Goal: Transaction & Acquisition: Book appointment/travel/reservation

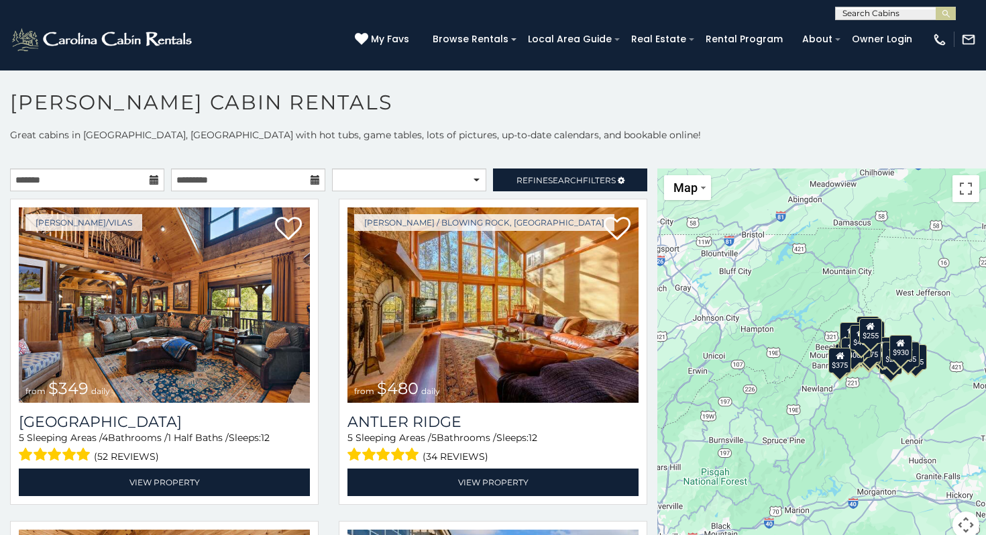
click at [156, 182] on icon at bounding box center [154, 179] width 9 height 9
click at [144, 176] on input "text" at bounding box center [87, 179] width 154 height 23
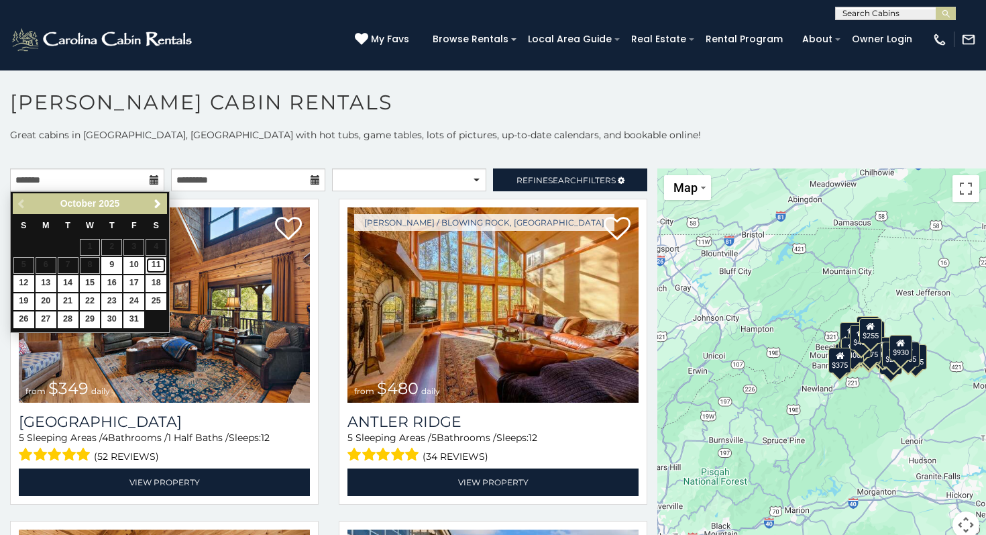
click at [158, 267] on link "11" at bounding box center [156, 265] width 21 height 17
type input "**********"
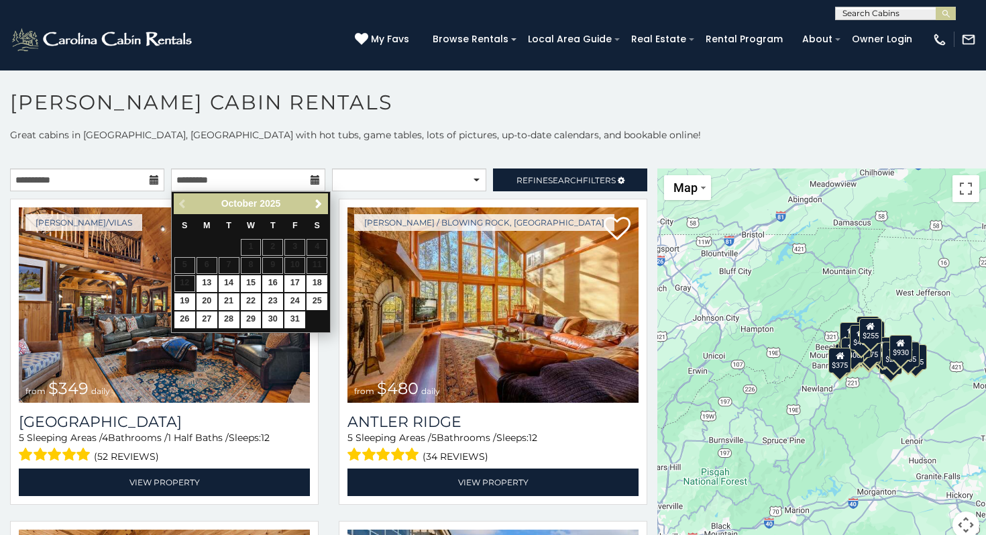
click at [186, 286] on table "S M T W T F S 1 2 3 4 5 6 7 8 9 10 11 12 13 14 15 16 17 18 19 20 21 22 23 24 25…" at bounding box center [251, 271] width 154 height 115
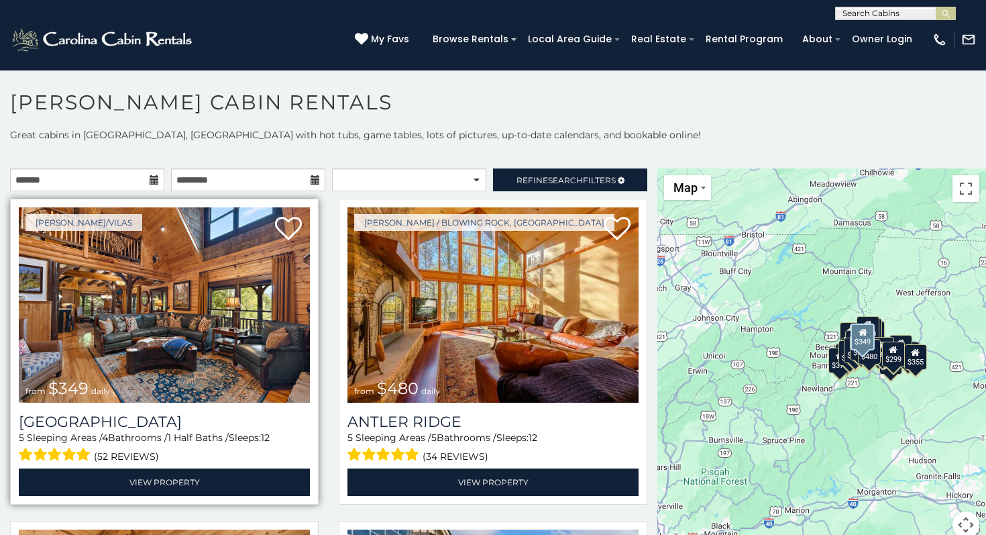
click at [247, 360] on img at bounding box center [164, 304] width 291 height 195
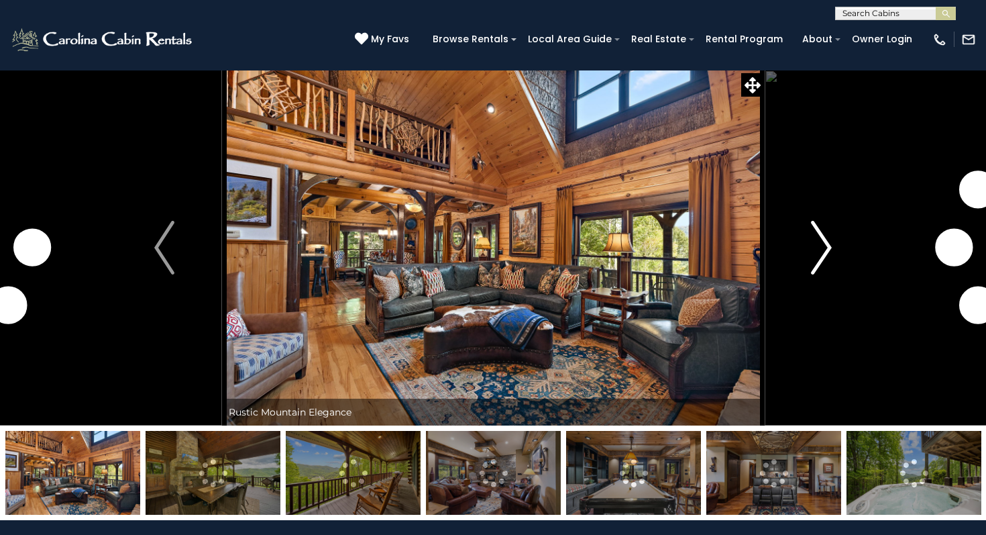
click at [812, 266] on img "Next" at bounding box center [822, 248] width 20 height 54
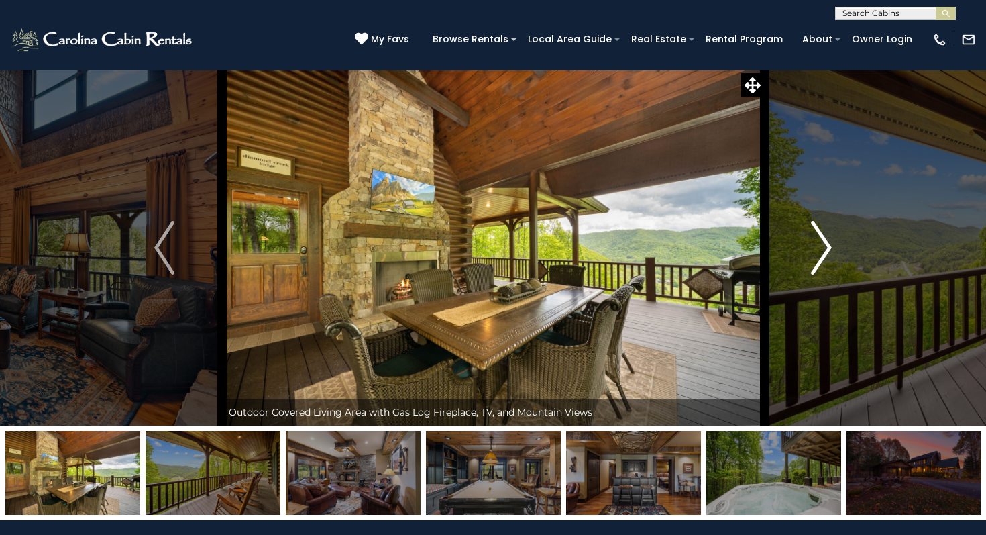
click at [819, 247] on img "Next" at bounding box center [822, 248] width 20 height 54
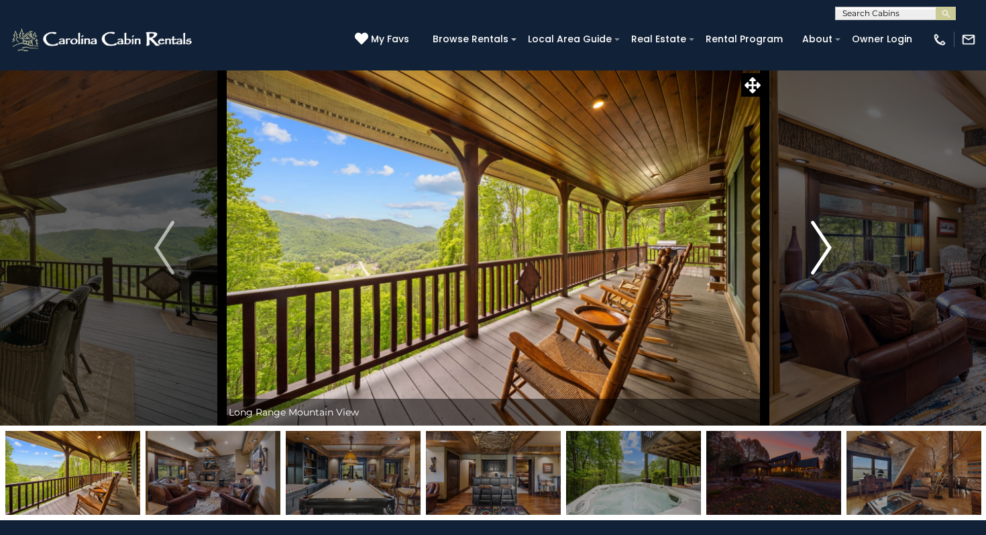
click at [819, 248] on img "Next" at bounding box center [822, 248] width 20 height 54
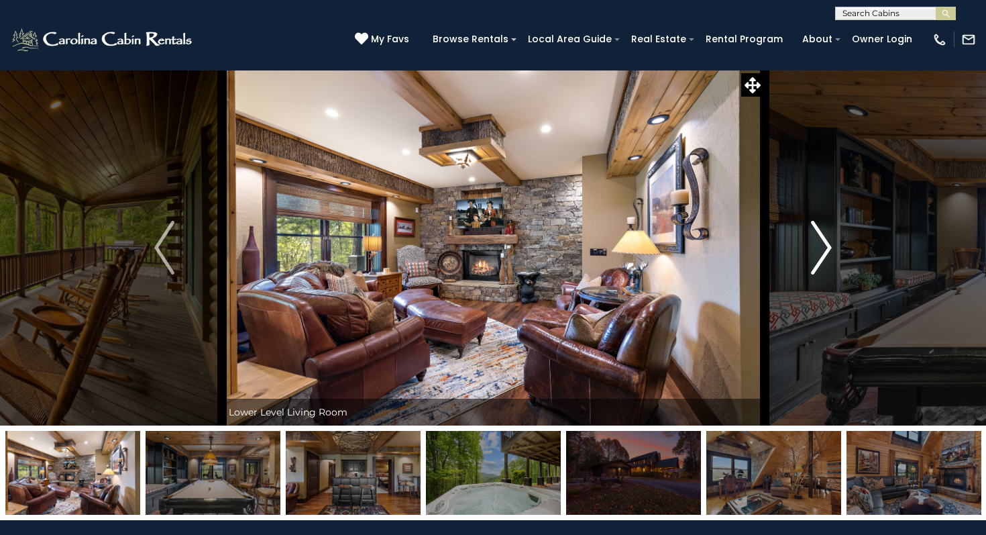
click at [820, 250] on img "Next" at bounding box center [822, 248] width 20 height 54
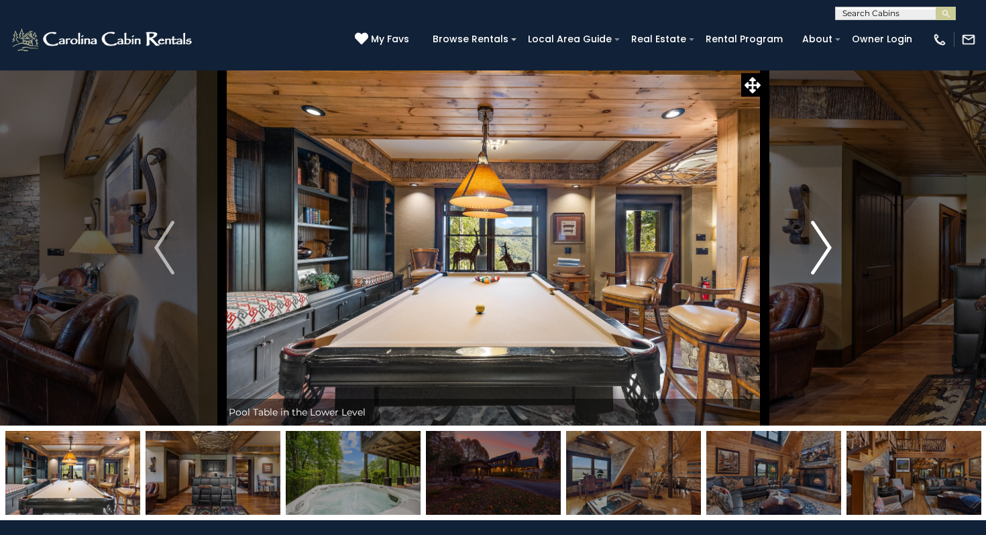
click at [820, 251] on img "Next" at bounding box center [822, 248] width 20 height 54
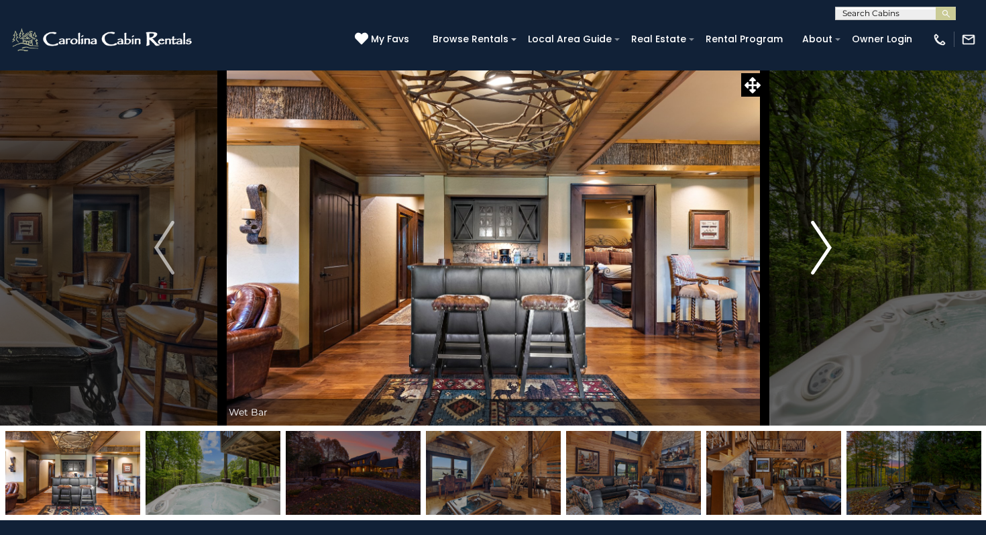
click at [820, 251] on img "Next" at bounding box center [822, 248] width 20 height 54
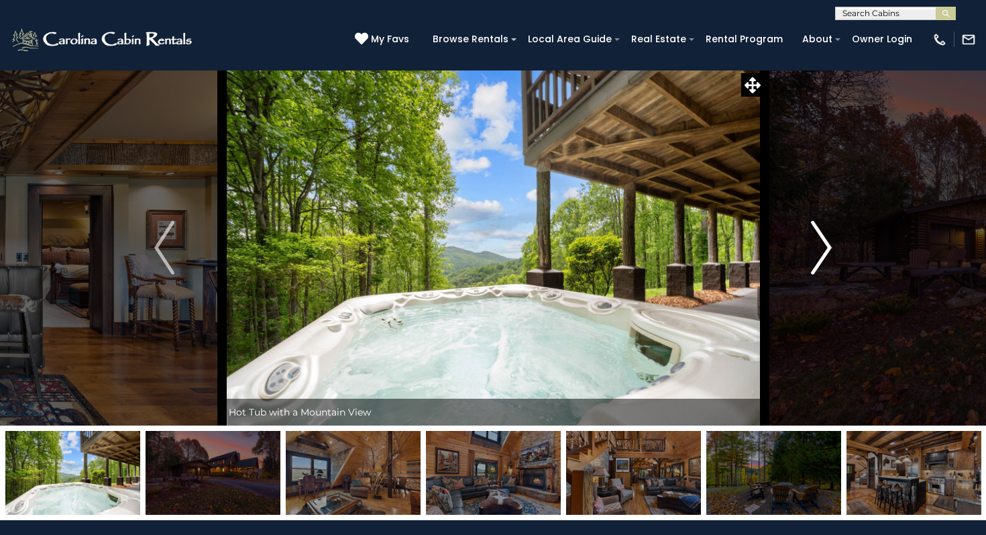
click at [820, 252] on img "Next" at bounding box center [822, 248] width 20 height 54
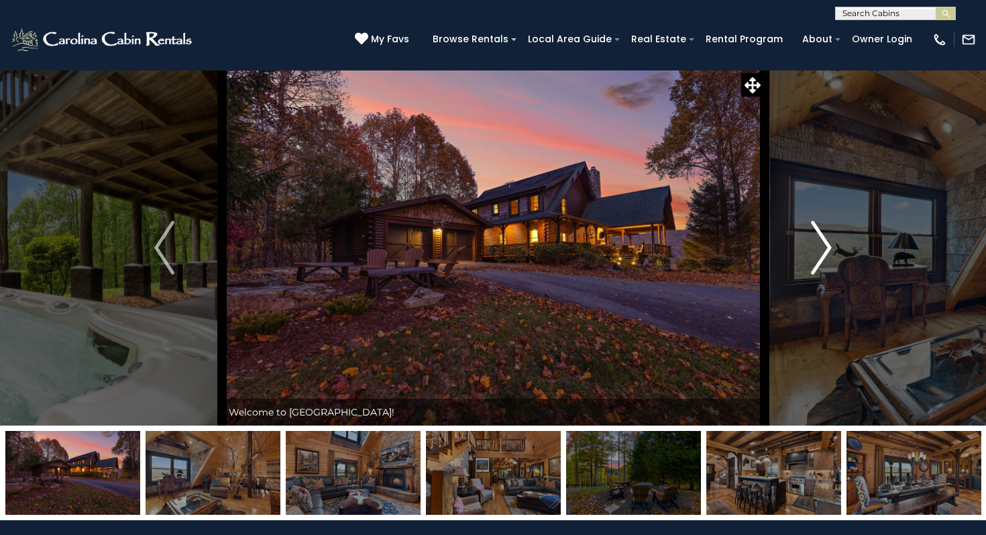
click at [820, 252] on img "Next" at bounding box center [822, 248] width 20 height 54
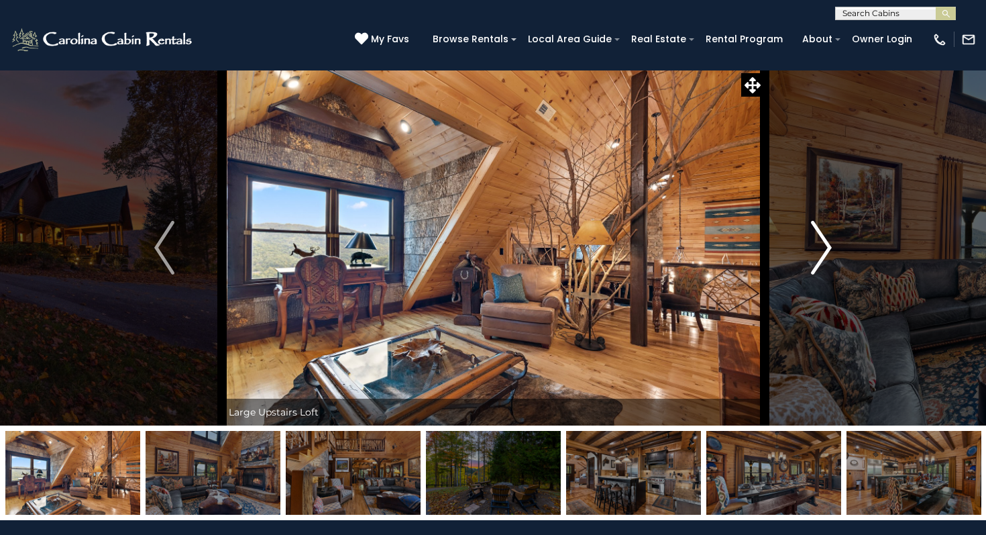
click at [820, 252] on img "Next" at bounding box center [822, 248] width 20 height 54
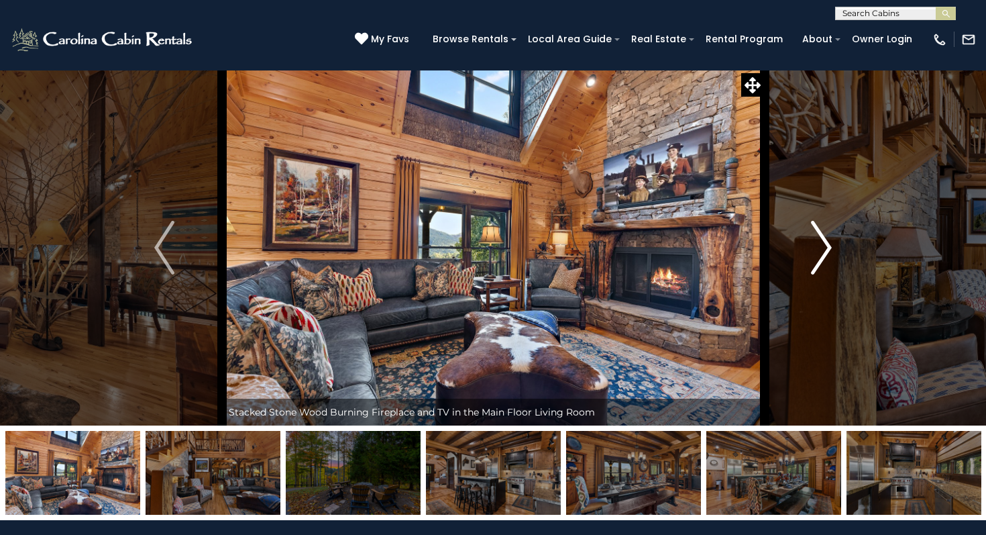
click at [820, 252] on img "Next" at bounding box center [822, 248] width 20 height 54
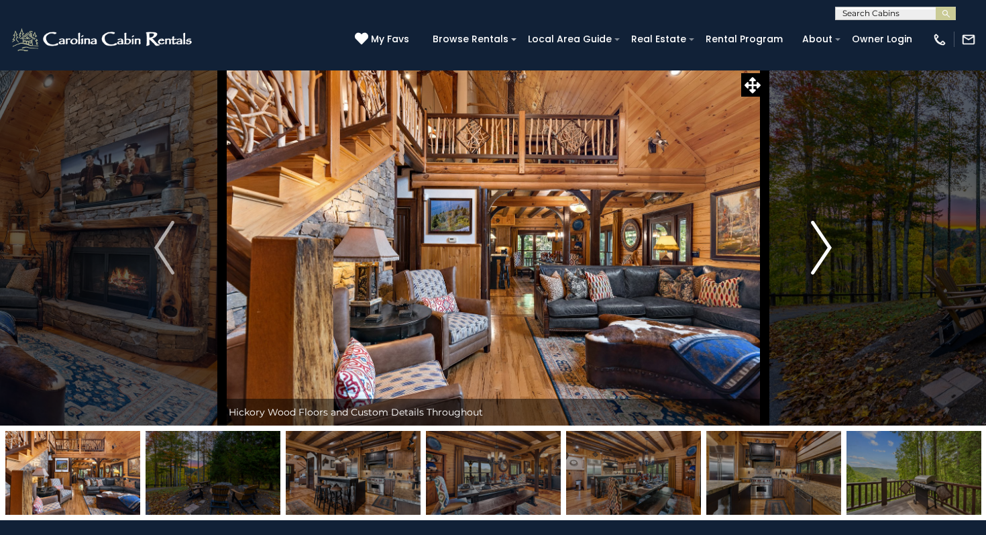
click at [820, 252] on img "Next" at bounding box center [822, 248] width 20 height 54
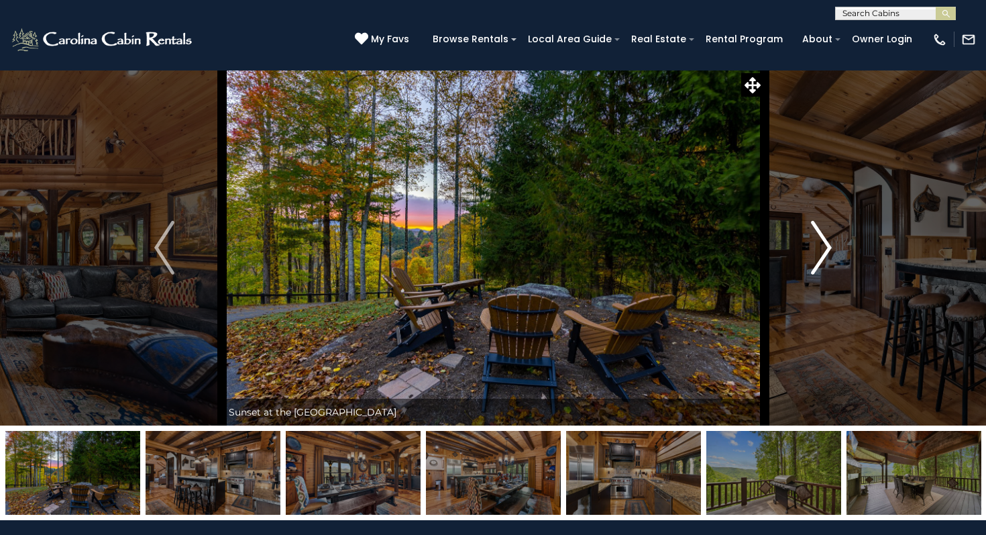
click at [842, 122] on button "Next" at bounding box center [821, 247] width 115 height 355
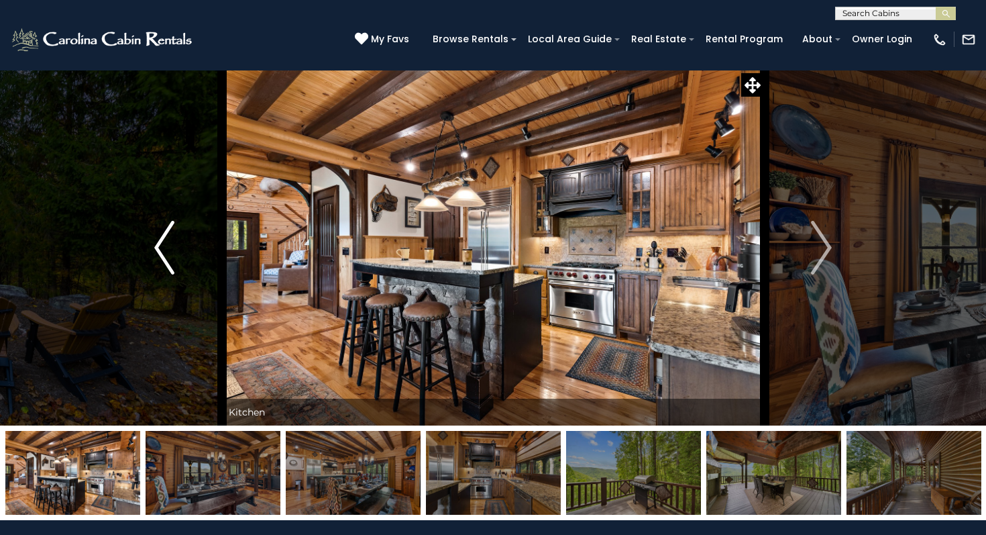
click at [172, 249] on img "Previous" at bounding box center [164, 248] width 20 height 54
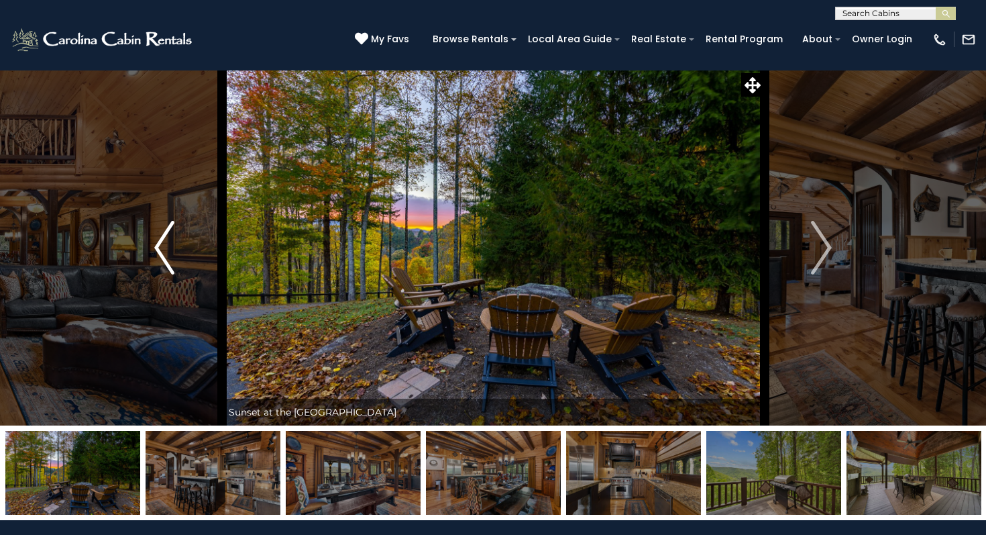
click at [172, 249] on img "Previous" at bounding box center [164, 248] width 20 height 54
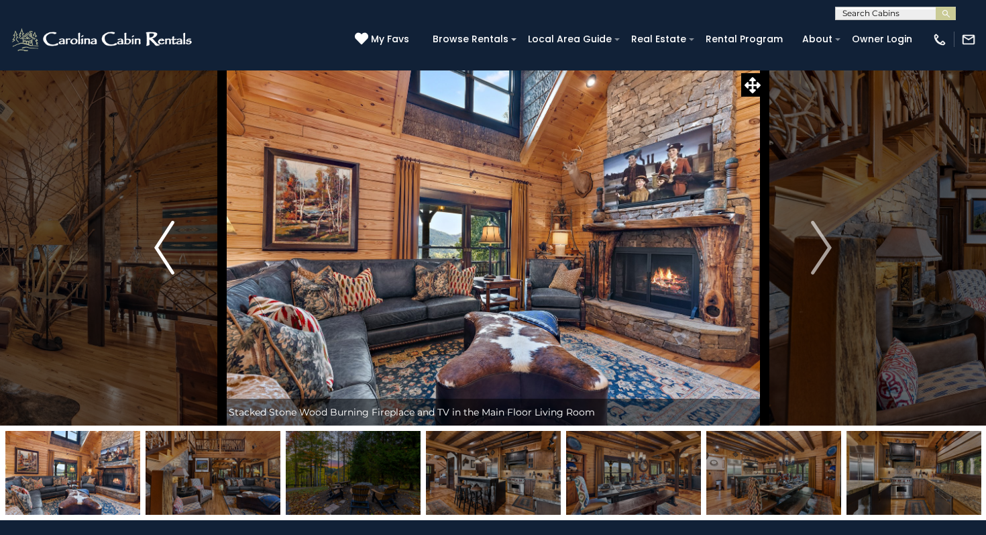
click at [172, 249] on img "Previous" at bounding box center [164, 248] width 20 height 54
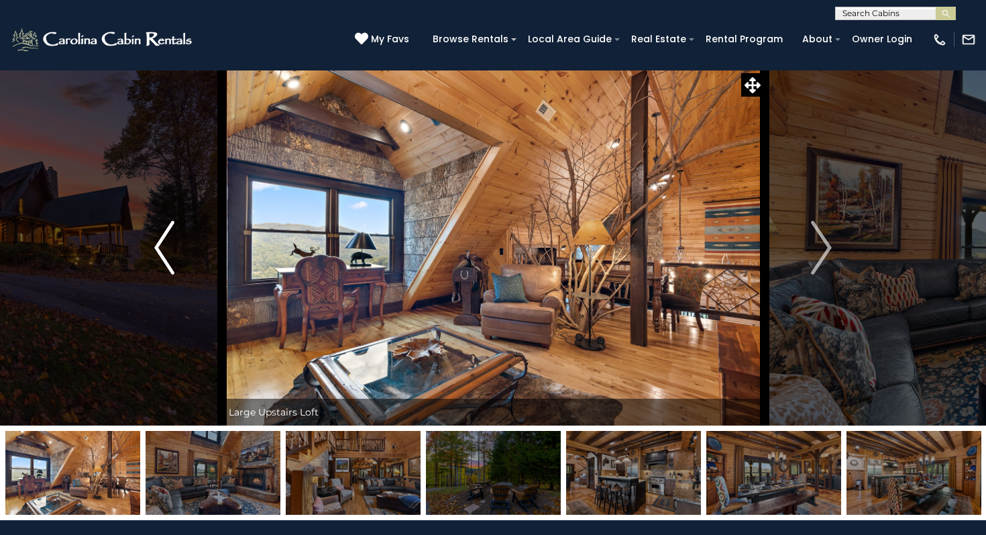
click at [172, 249] on img "Previous" at bounding box center [164, 248] width 20 height 54
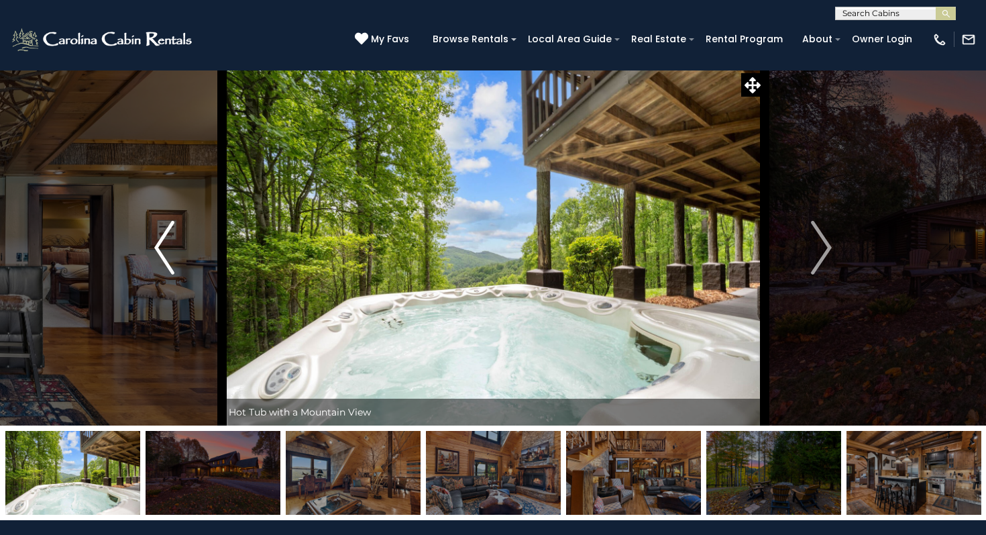
click at [172, 249] on img "Previous" at bounding box center [164, 248] width 20 height 54
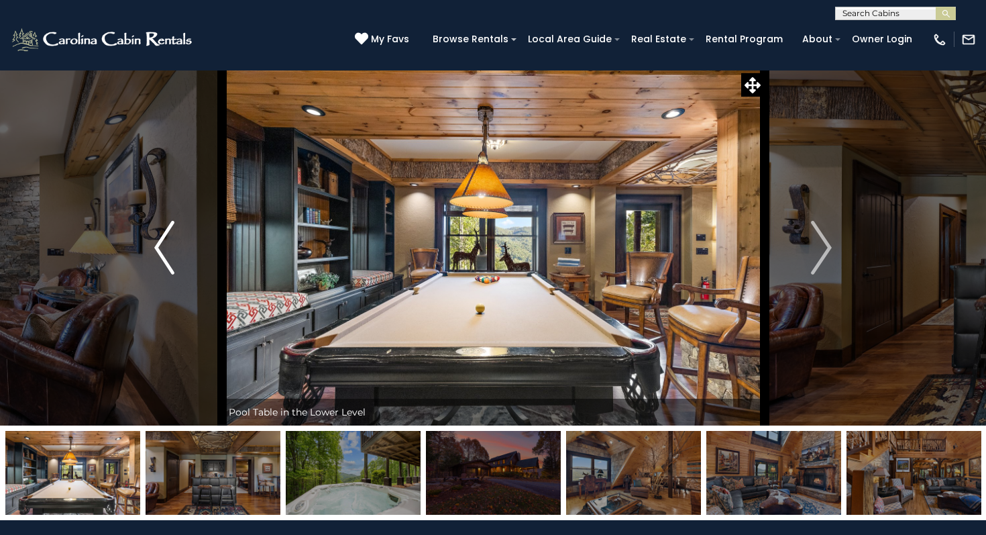
click at [172, 249] on img "Previous" at bounding box center [164, 248] width 20 height 54
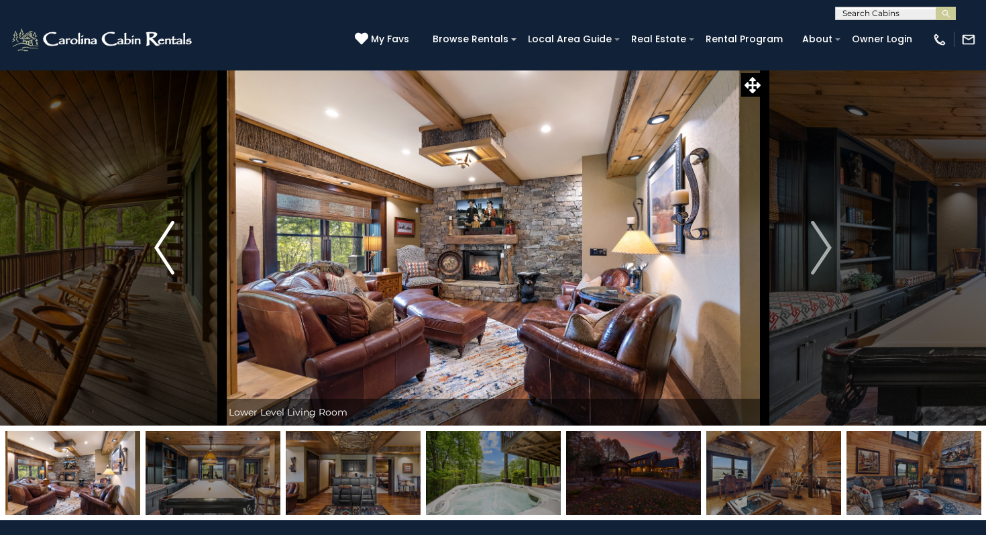
click at [172, 249] on img "Previous" at bounding box center [164, 248] width 20 height 54
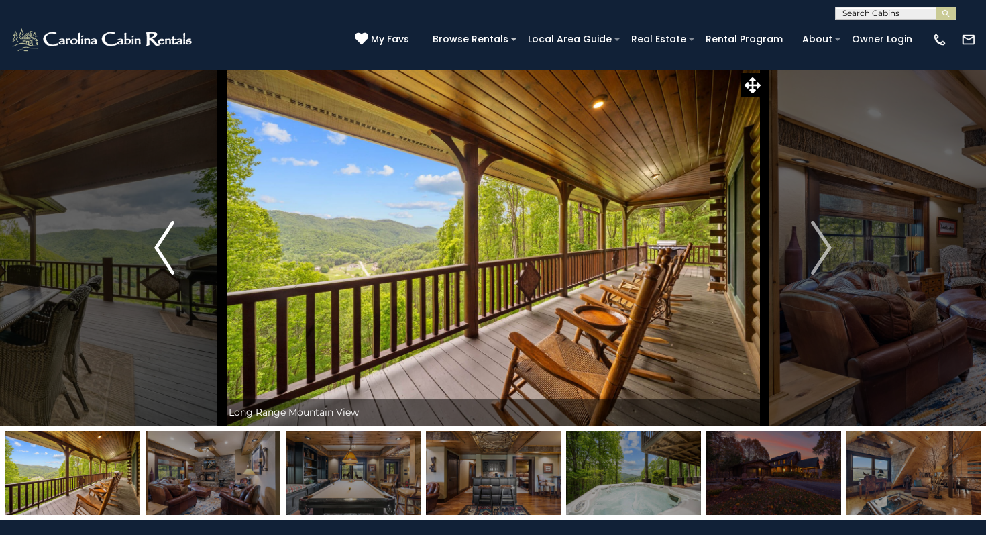
click at [172, 249] on img "Previous" at bounding box center [164, 248] width 20 height 54
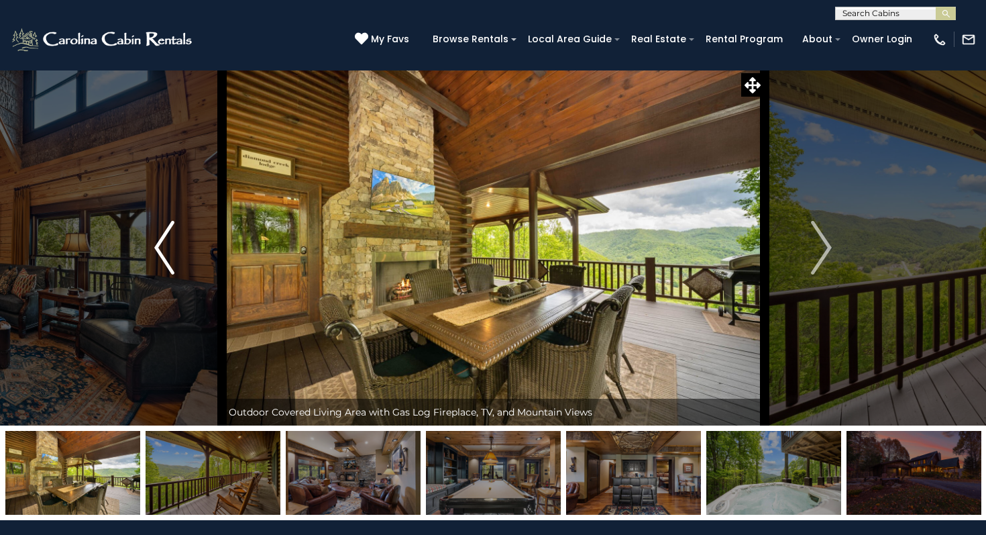
click at [172, 249] on img "Previous" at bounding box center [164, 248] width 20 height 54
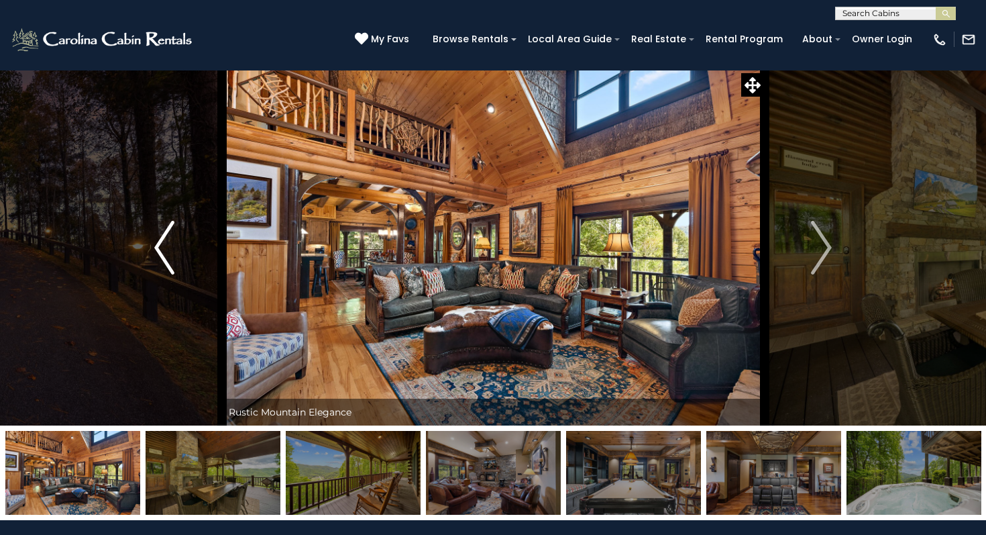
click at [172, 249] on img "Previous" at bounding box center [164, 248] width 20 height 54
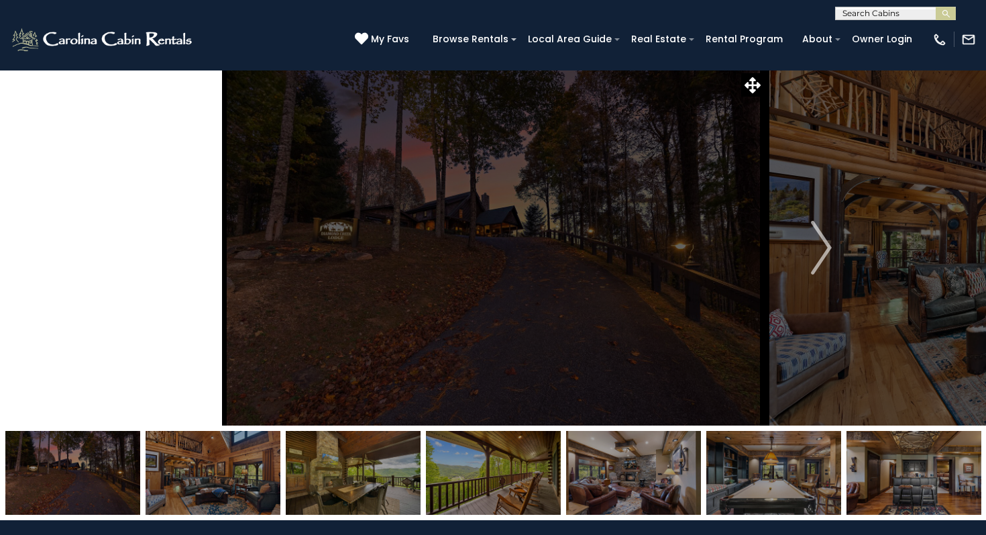
click at [172, 249] on img "Previous" at bounding box center [164, 248] width 20 height 54
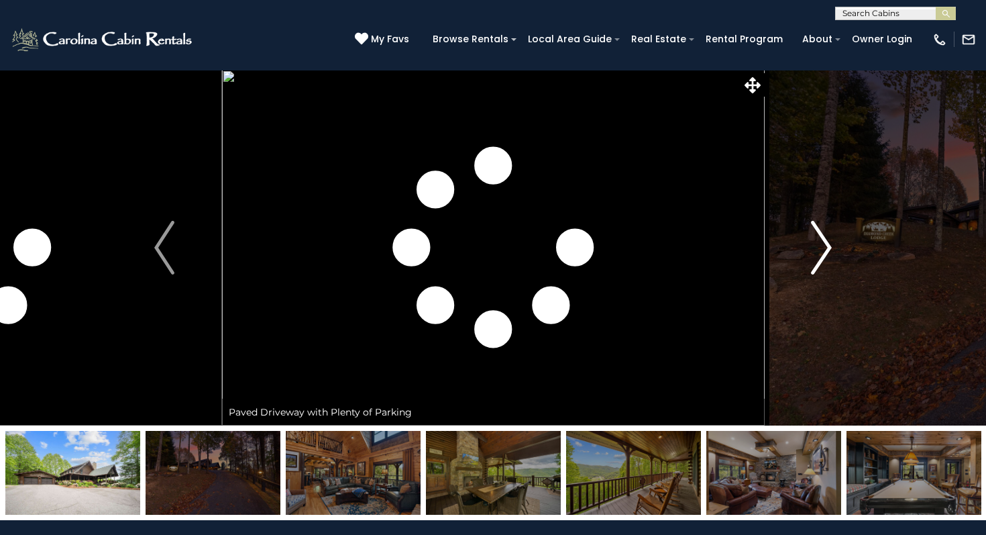
click at [831, 247] on img "Next" at bounding box center [822, 248] width 20 height 54
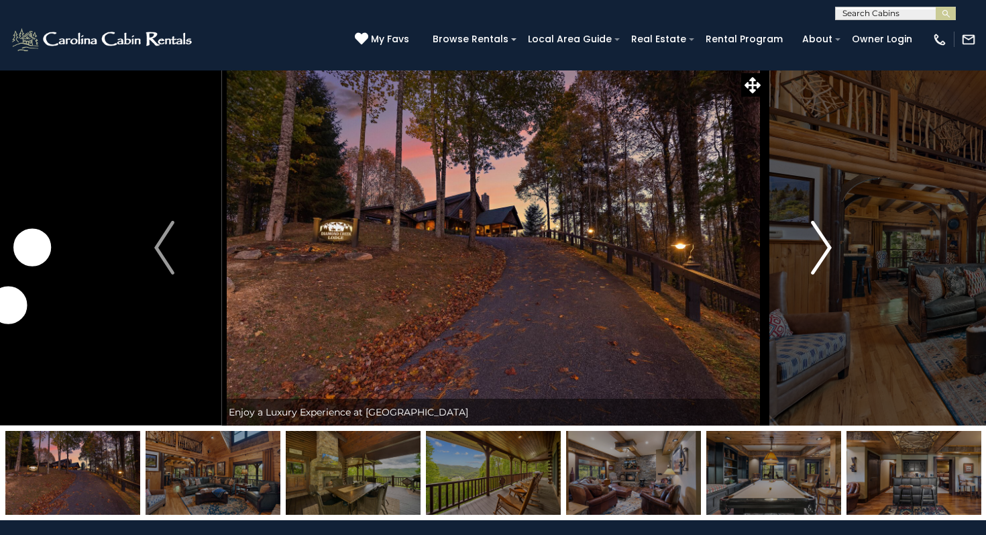
click at [831, 247] on img "Next" at bounding box center [822, 248] width 20 height 54
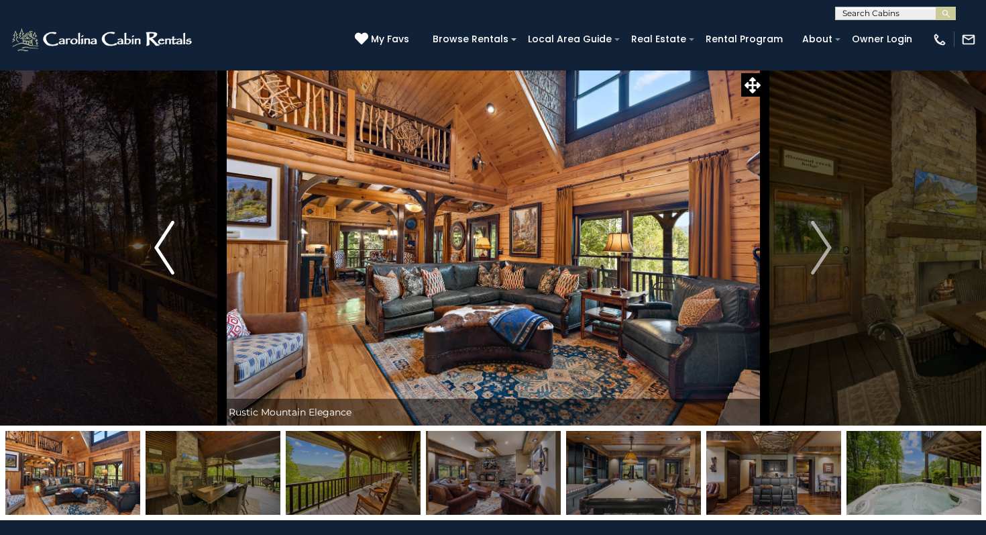
click at [161, 252] on img "Previous" at bounding box center [164, 248] width 20 height 54
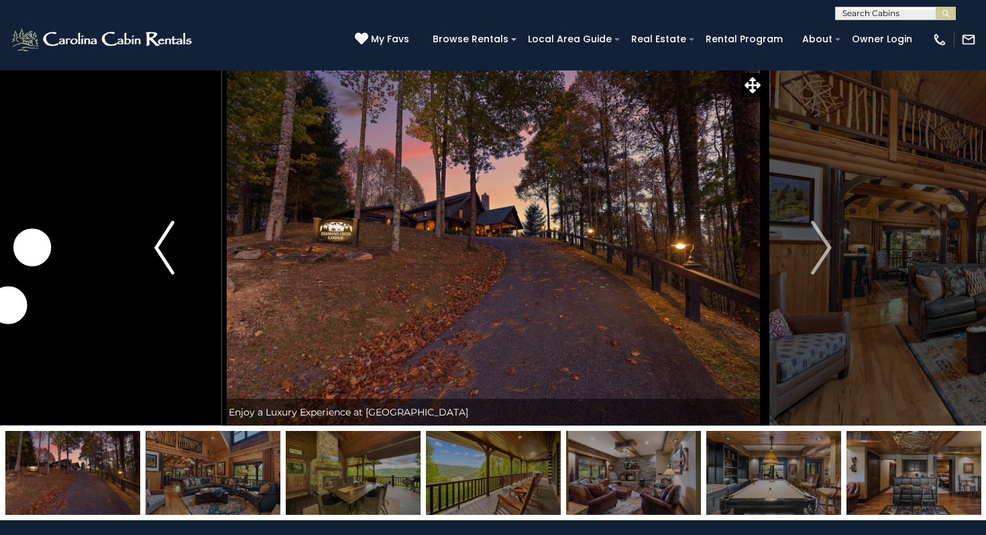
click at [161, 252] on img "Previous" at bounding box center [164, 248] width 20 height 54
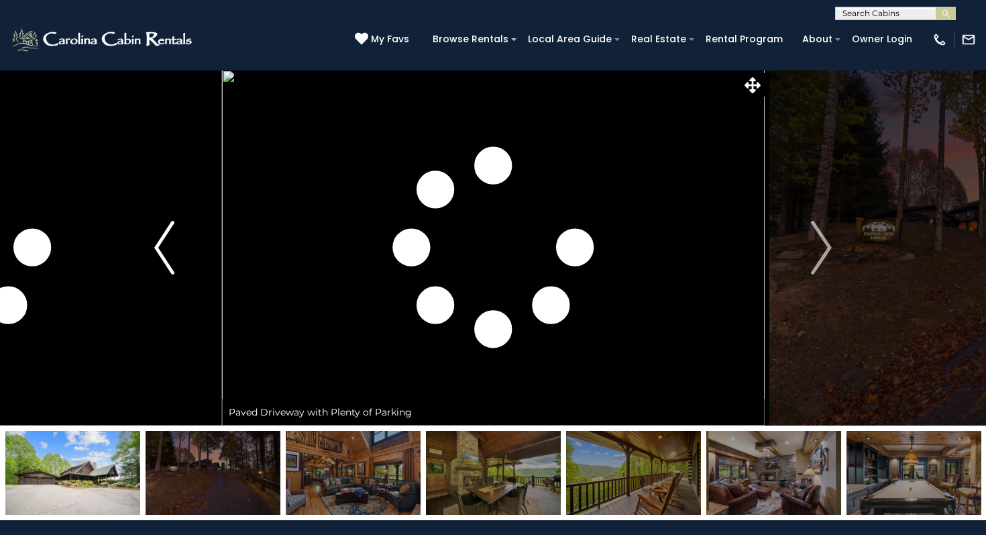
click at [168, 259] on img "Previous" at bounding box center [164, 248] width 20 height 54
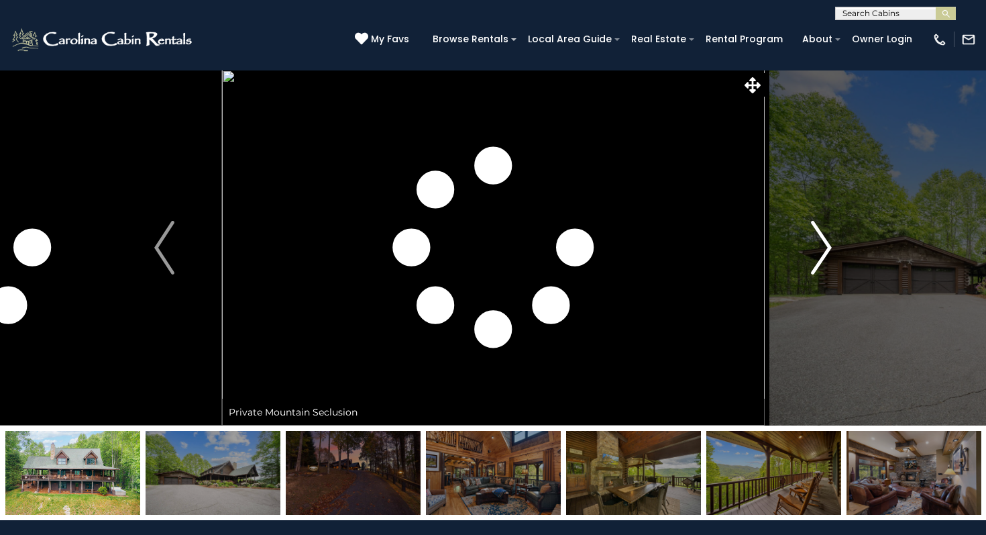
click at [823, 244] on img "Next" at bounding box center [822, 248] width 20 height 54
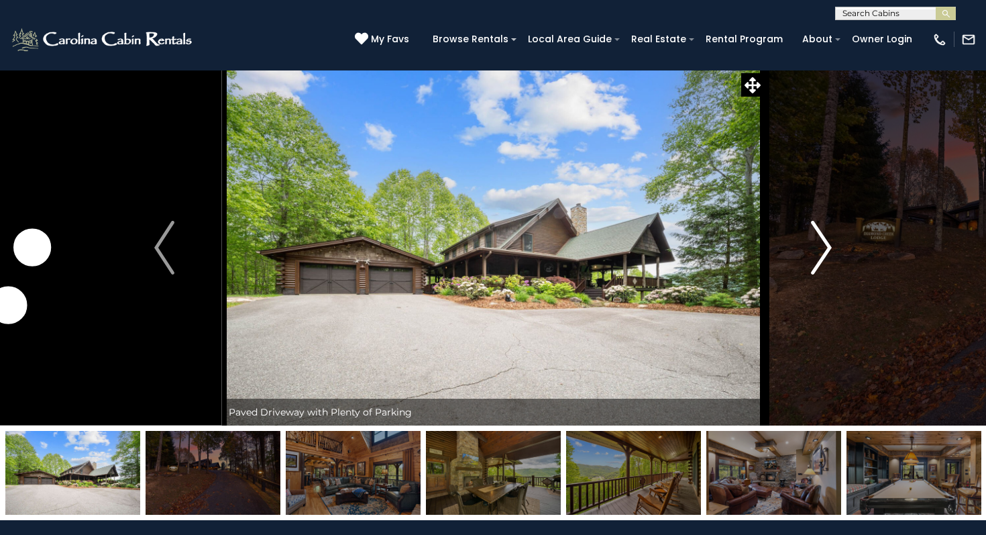
click at [823, 244] on img "Next" at bounding box center [822, 248] width 20 height 54
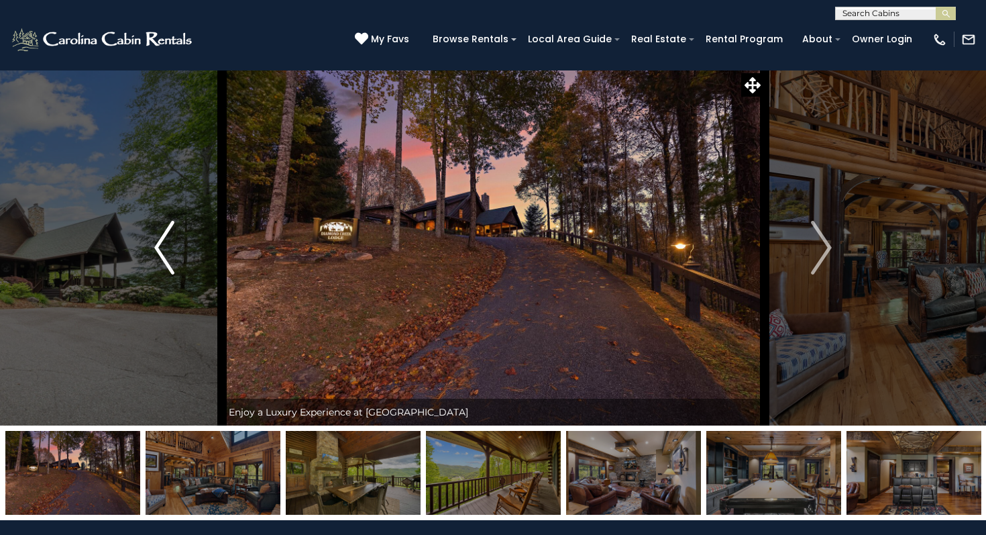
click at [170, 250] on img "Previous" at bounding box center [164, 248] width 20 height 54
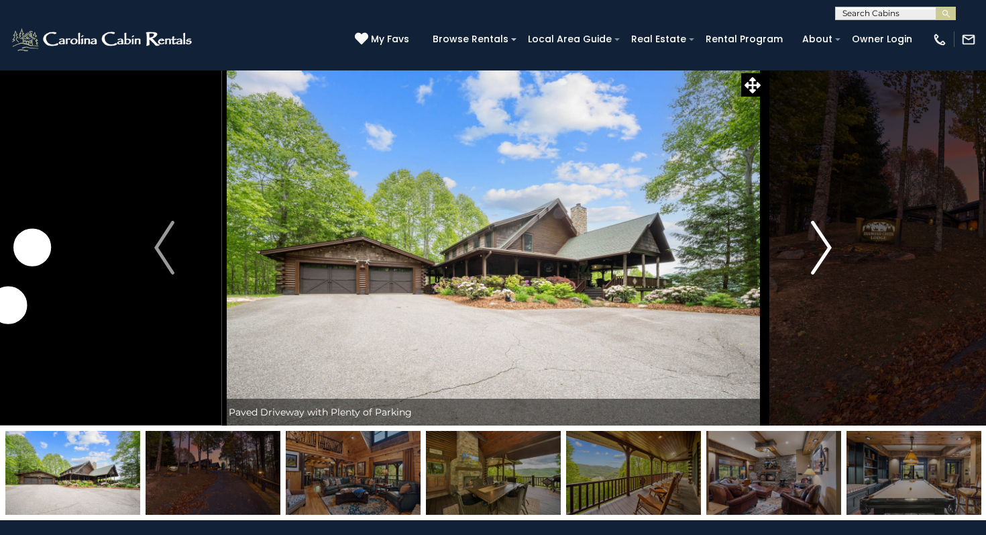
click at [837, 250] on button "Next" at bounding box center [821, 247] width 115 height 355
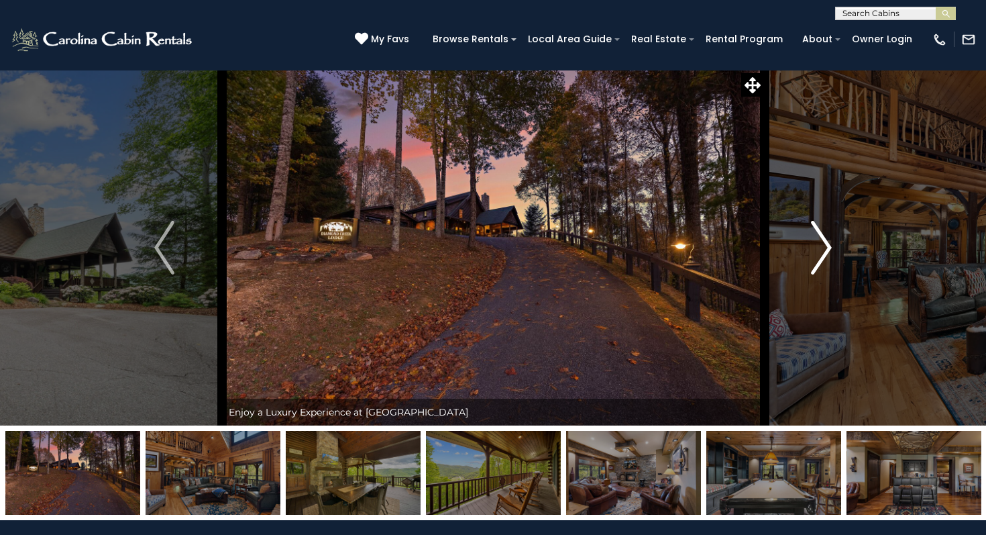
click at [837, 250] on button "Next" at bounding box center [821, 247] width 115 height 355
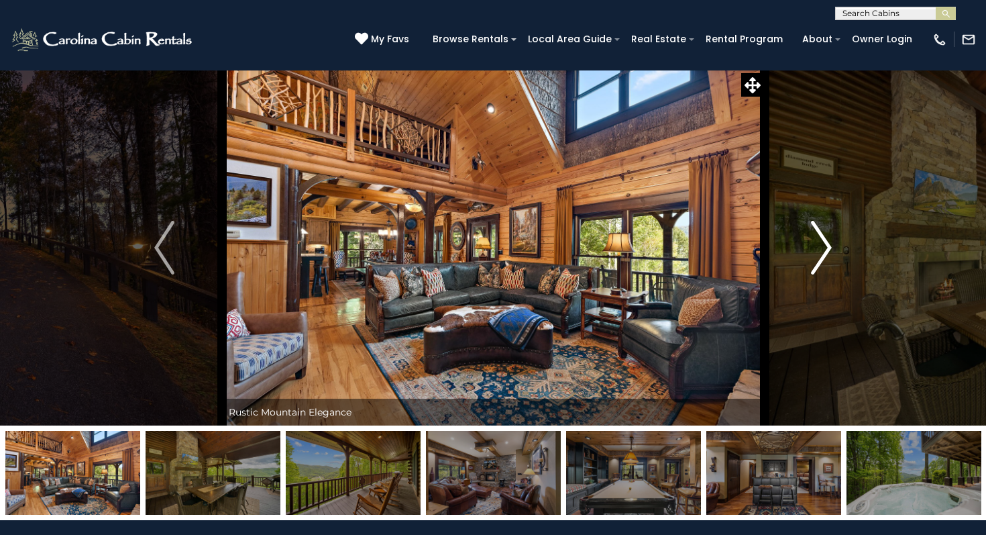
click at [837, 250] on button "Next" at bounding box center [821, 247] width 115 height 355
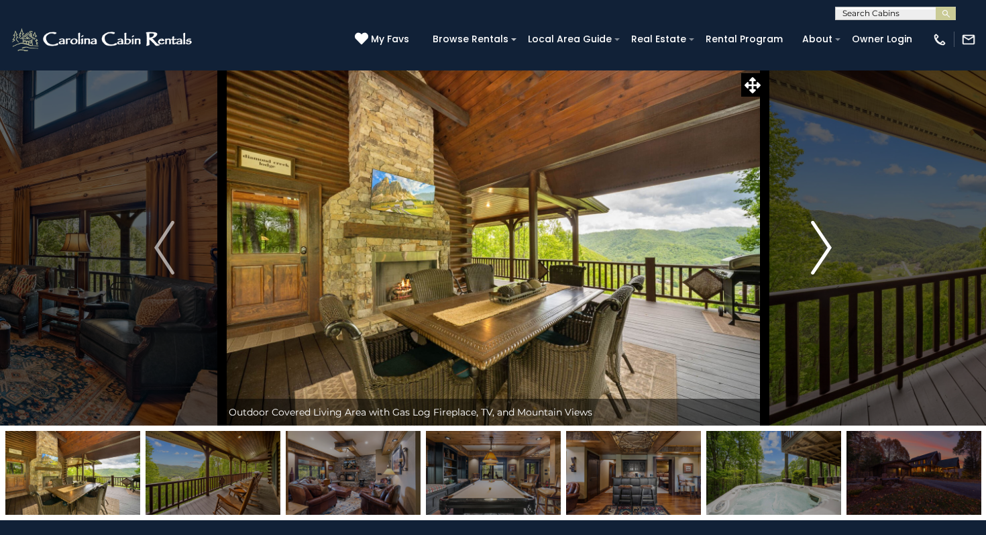
click at [837, 250] on button "Next" at bounding box center [821, 247] width 115 height 355
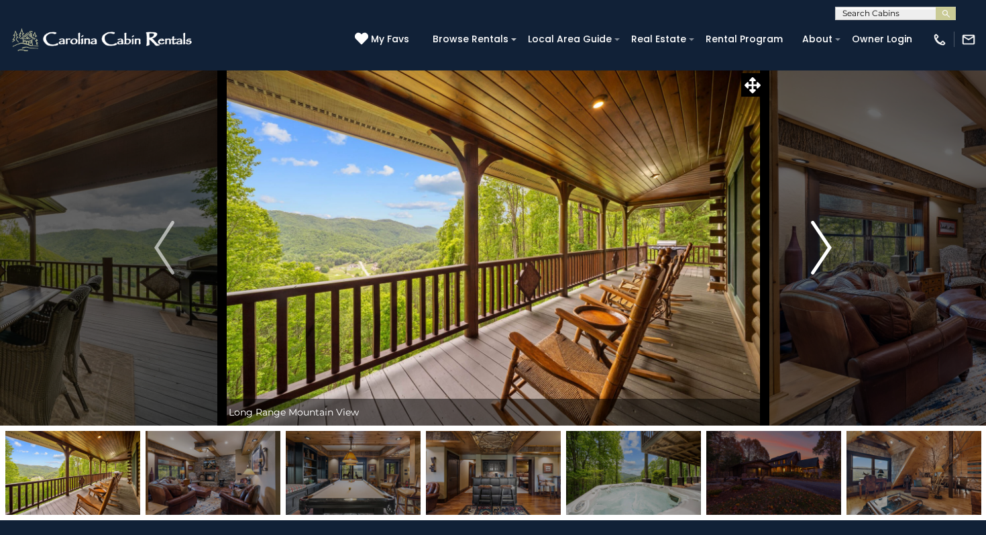
click at [837, 250] on button "Next" at bounding box center [821, 247] width 115 height 355
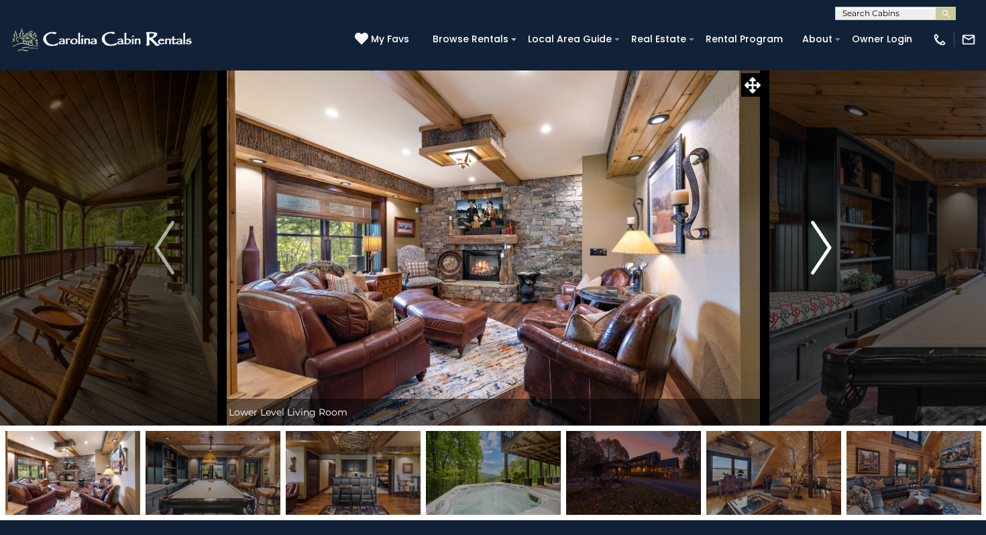
click at [837, 250] on button "Next" at bounding box center [821, 247] width 115 height 355
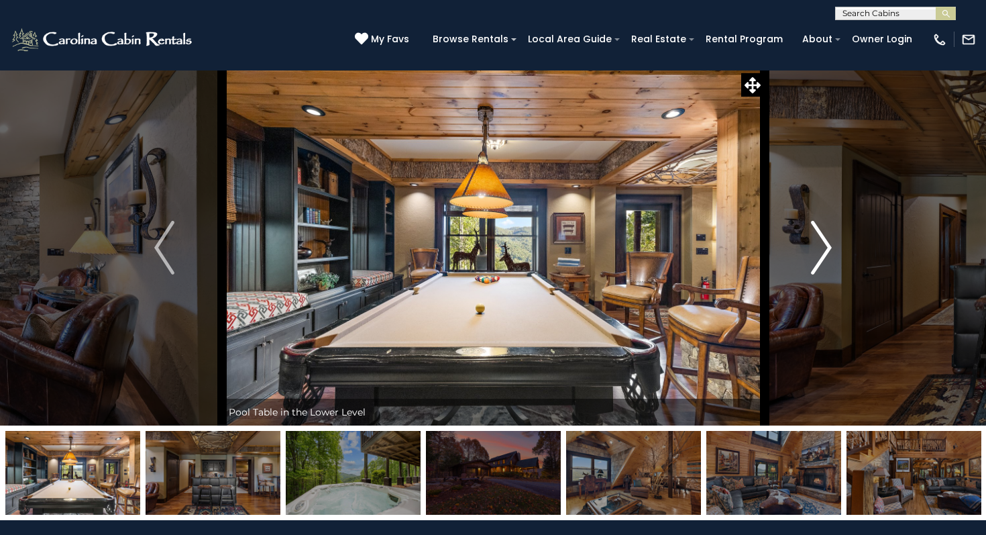
click at [837, 250] on button "Next" at bounding box center [821, 247] width 115 height 355
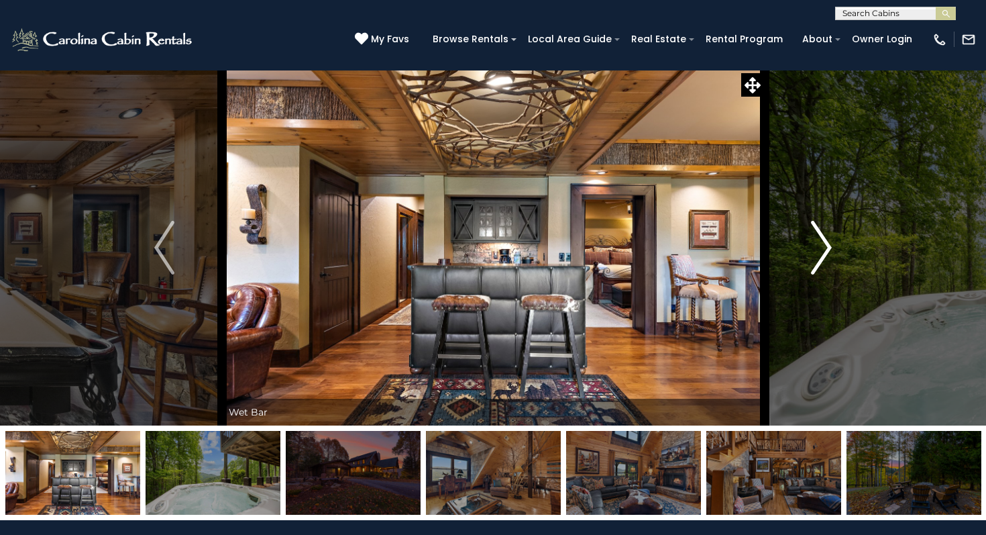
click at [837, 250] on button "Next" at bounding box center [821, 247] width 115 height 355
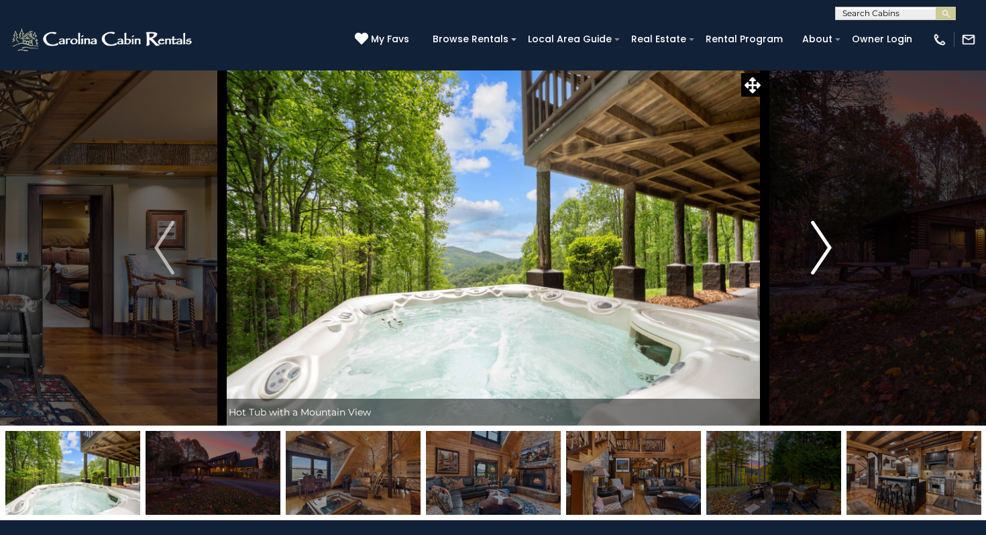
click at [837, 250] on button "Next" at bounding box center [821, 247] width 115 height 355
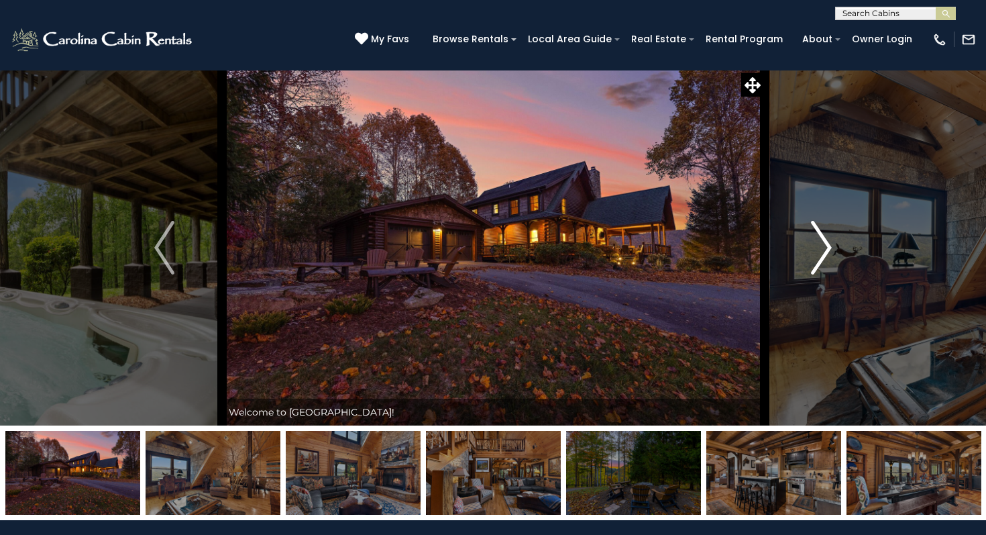
click at [837, 250] on button "Next" at bounding box center [821, 247] width 115 height 355
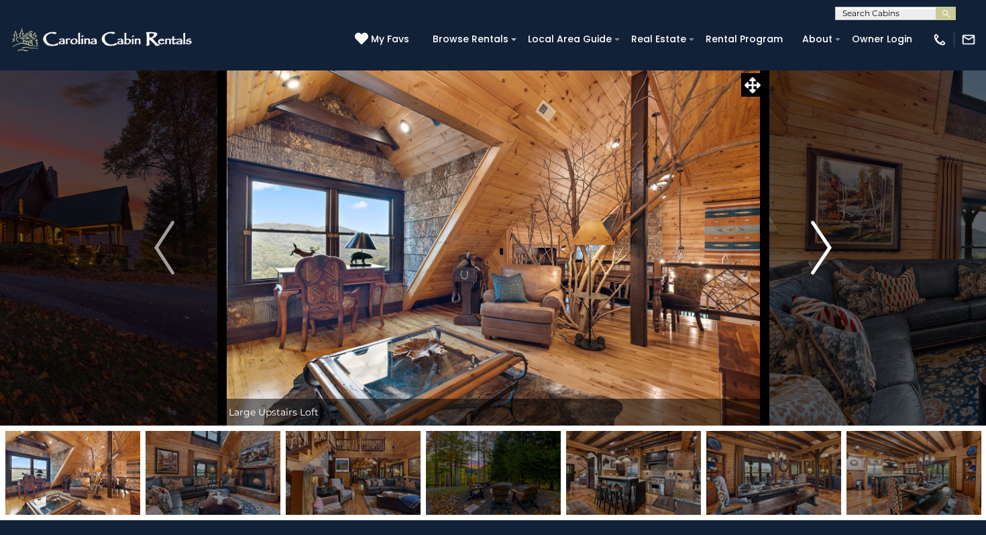
click at [837, 250] on button "Next" at bounding box center [821, 247] width 115 height 355
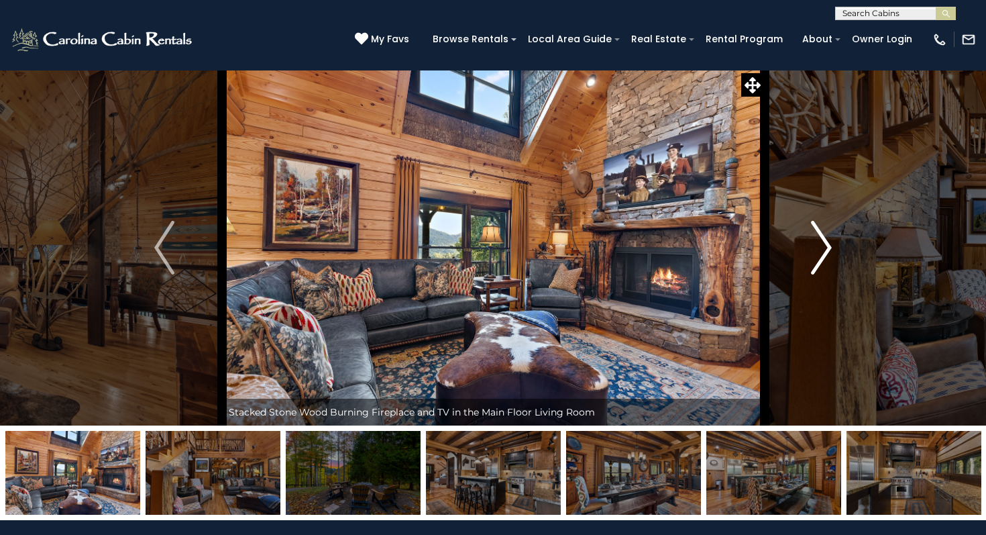
click at [837, 250] on button "Next" at bounding box center [821, 247] width 115 height 355
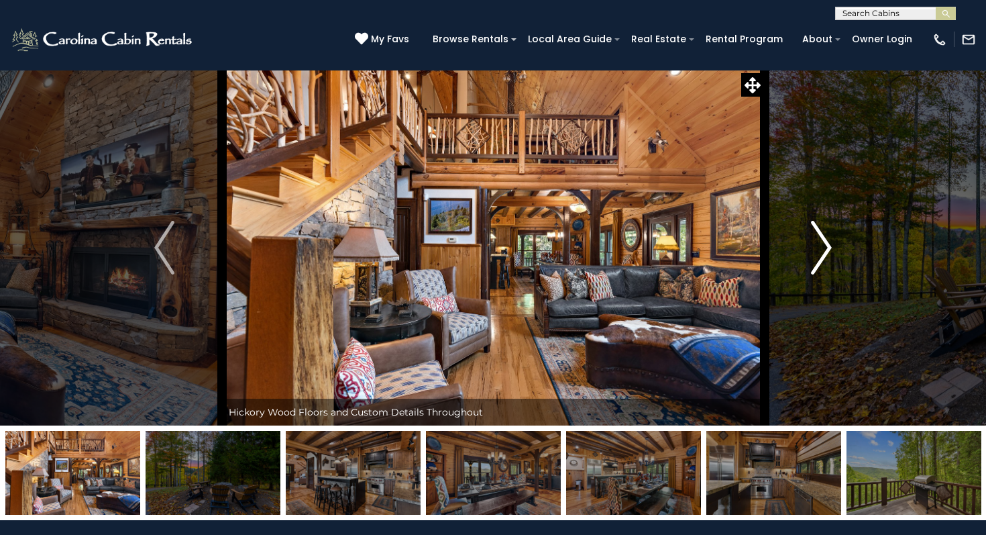
click at [837, 250] on button "Next" at bounding box center [821, 247] width 115 height 355
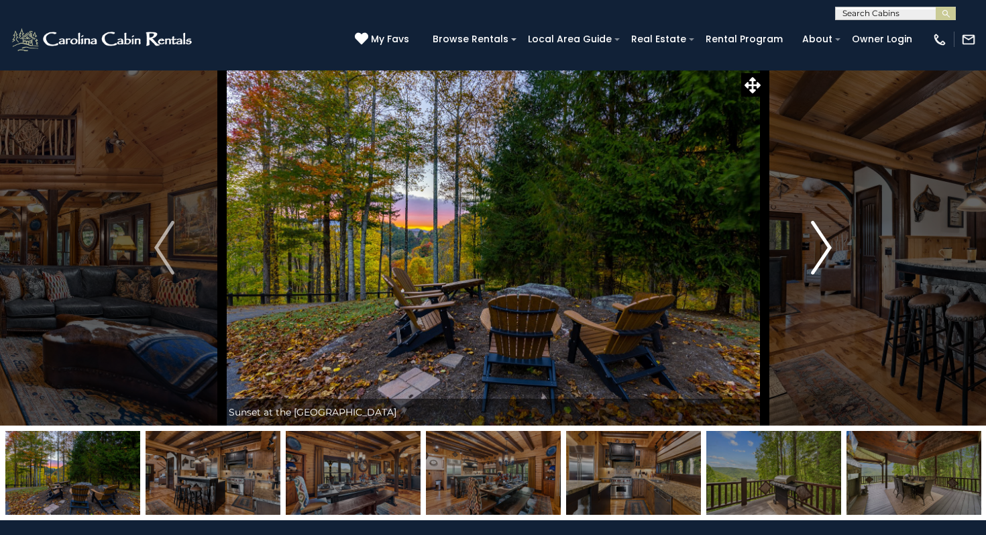
click at [837, 250] on button "Next" at bounding box center [821, 247] width 115 height 355
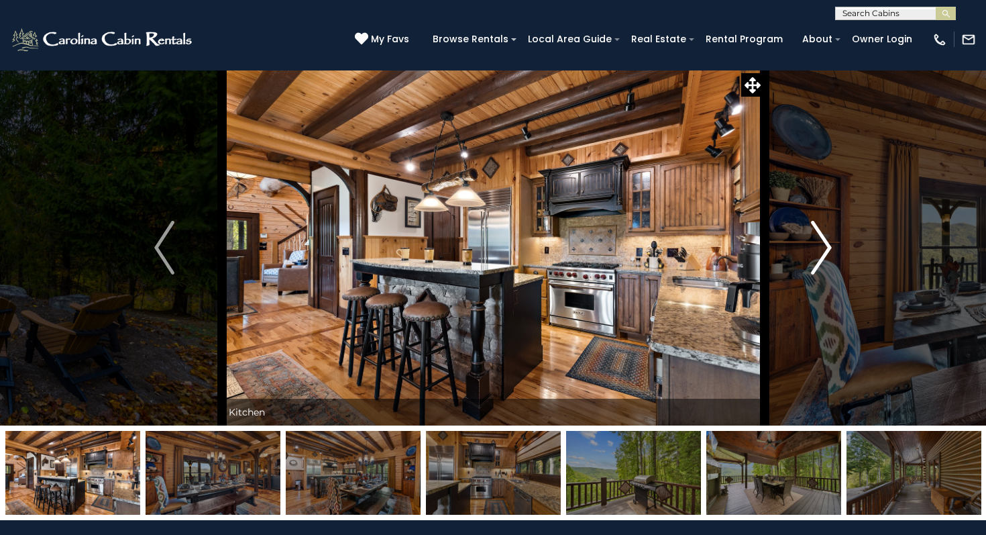
click at [837, 250] on button "Next" at bounding box center [821, 247] width 115 height 355
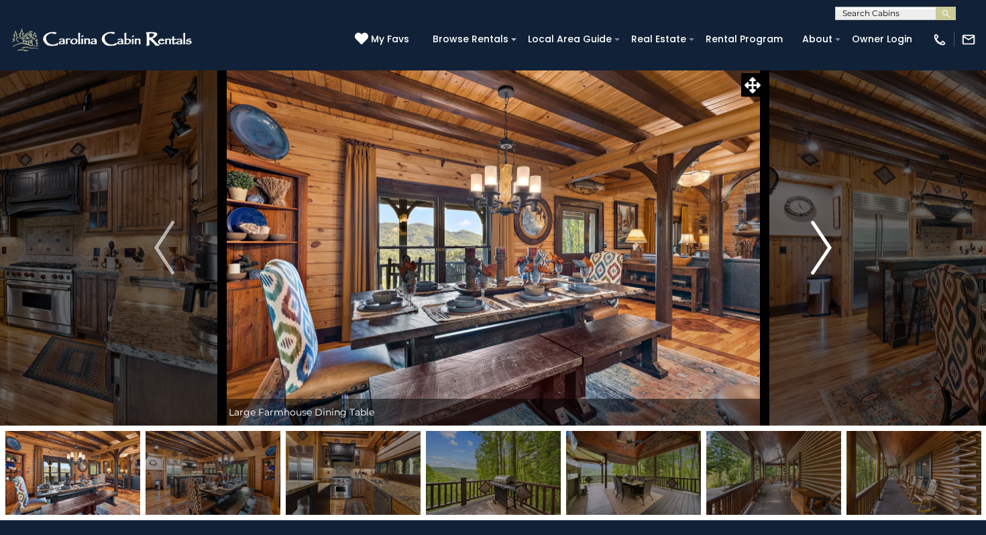
click at [837, 250] on button "Next" at bounding box center [821, 247] width 115 height 355
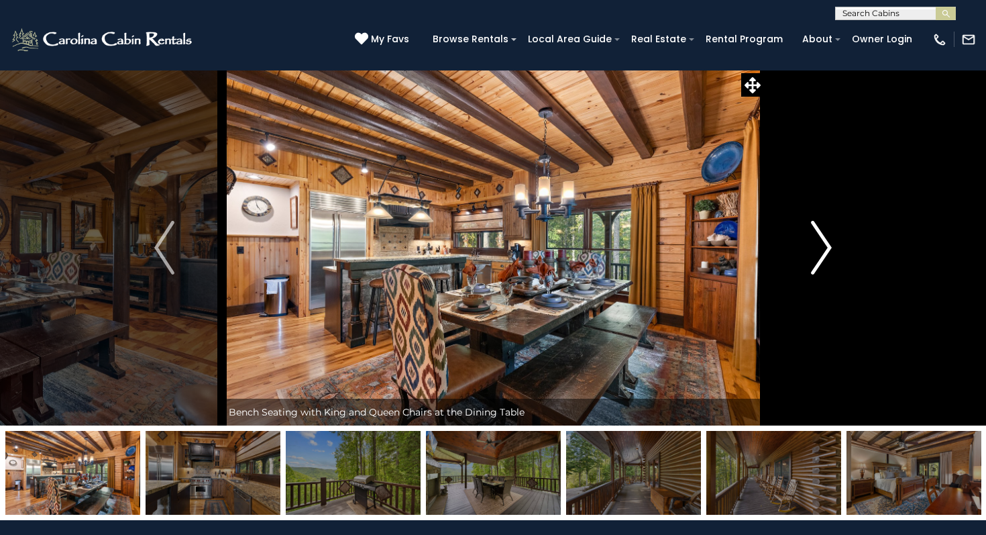
click at [837, 250] on button "Next" at bounding box center [821, 247] width 115 height 355
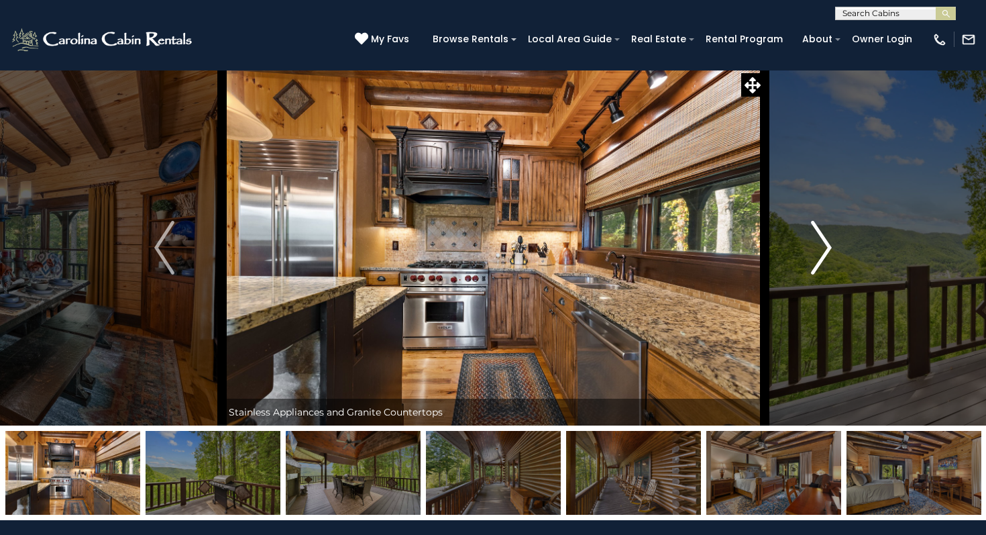
click at [837, 250] on button "Next" at bounding box center [821, 247] width 115 height 355
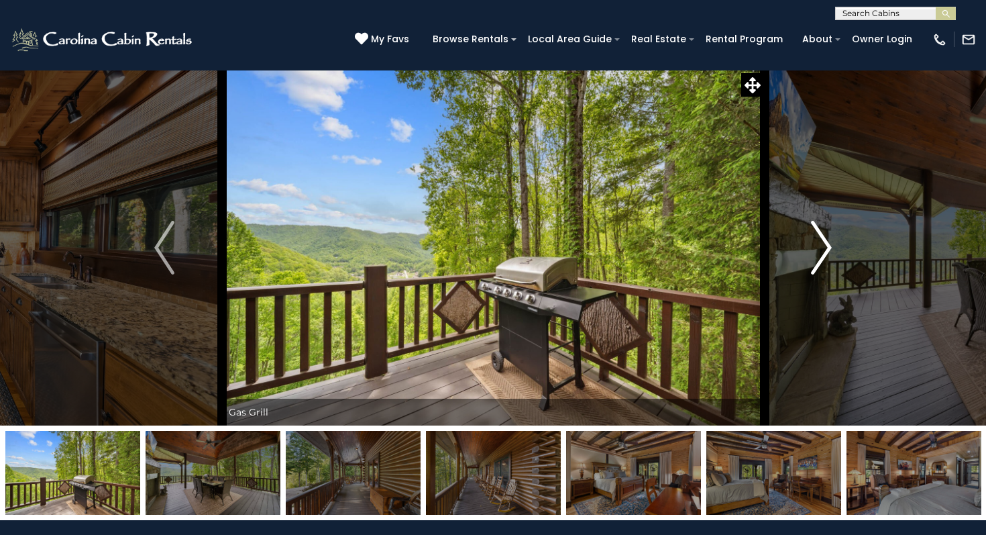
click at [837, 250] on button "Next" at bounding box center [821, 247] width 115 height 355
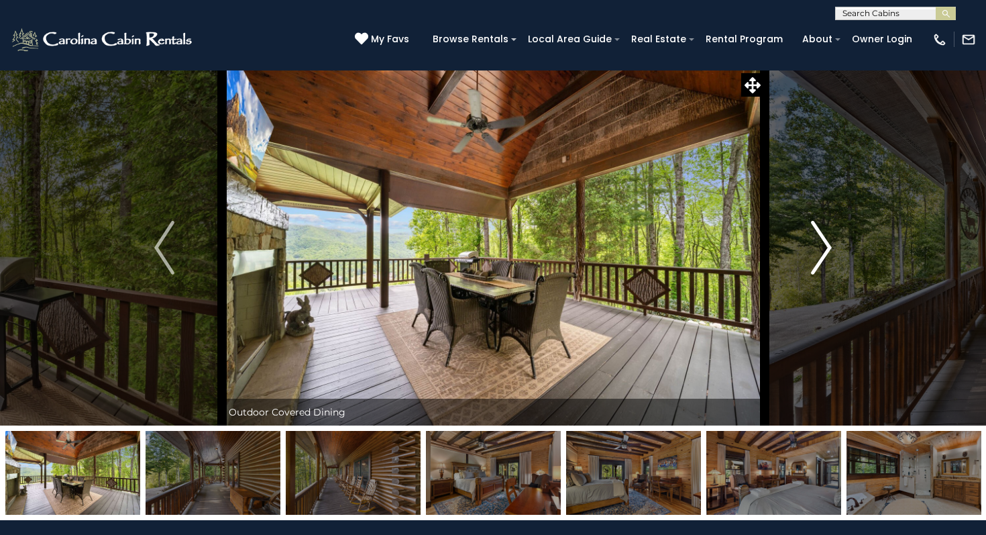
click at [837, 250] on button "Next" at bounding box center [821, 247] width 115 height 355
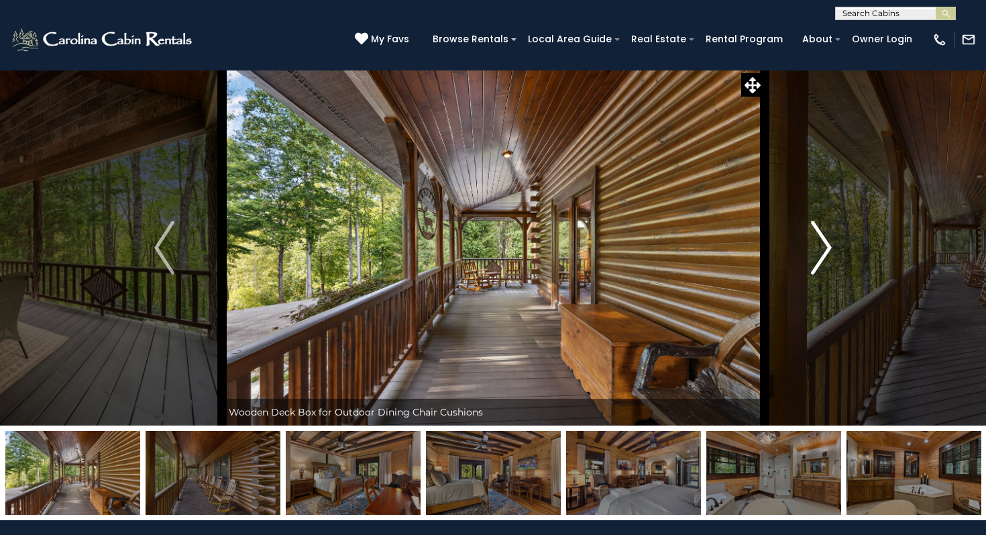
click at [837, 250] on button "Next" at bounding box center [821, 247] width 115 height 355
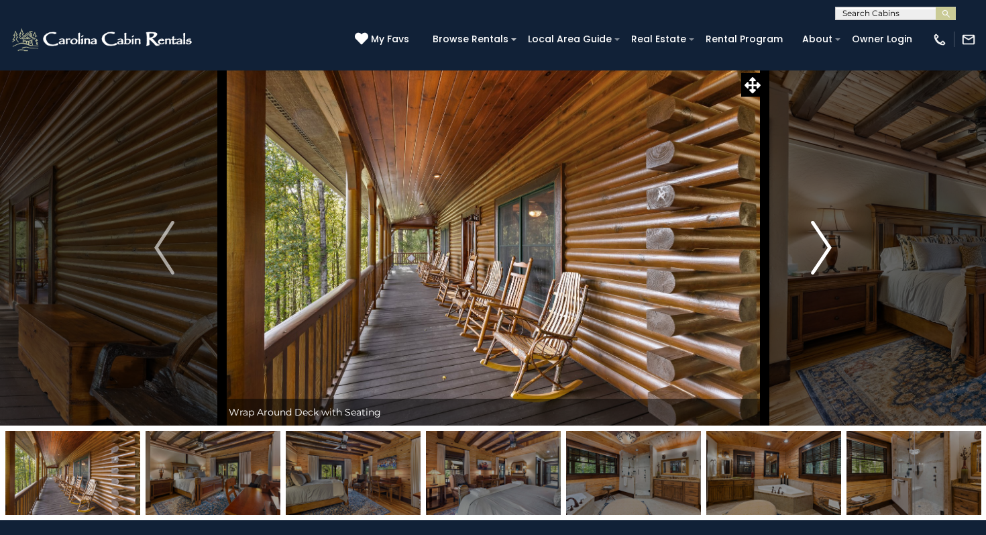
click at [837, 250] on button "Next" at bounding box center [821, 247] width 115 height 355
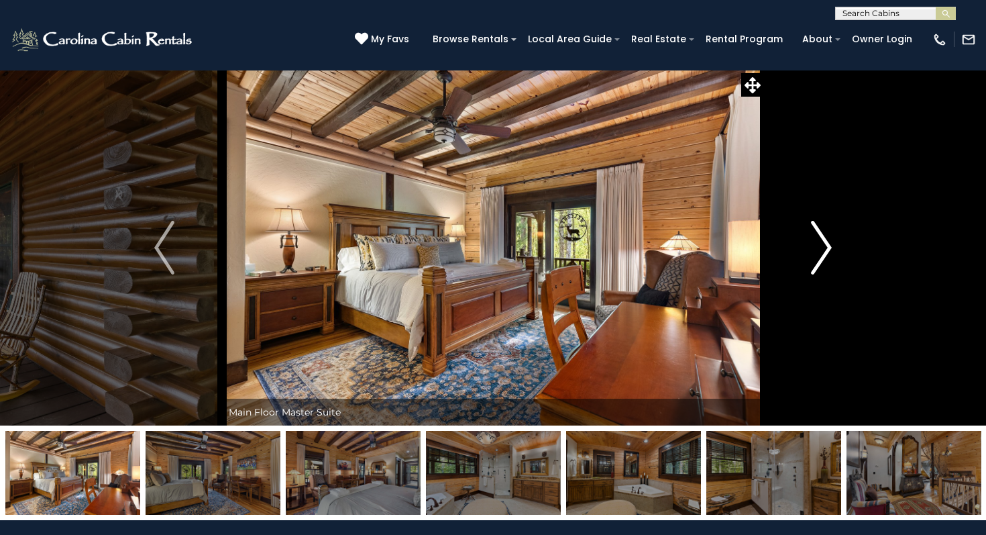
click at [837, 250] on button "Next" at bounding box center [821, 247] width 115 height 355
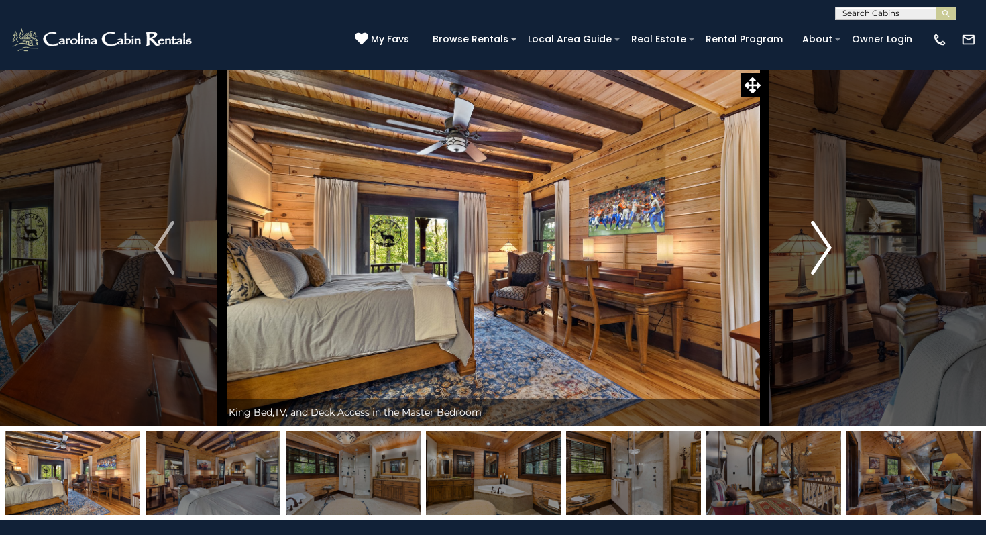
click at [837, 250] on button "Next" at bounding box center [821, 247] width 115 height 355
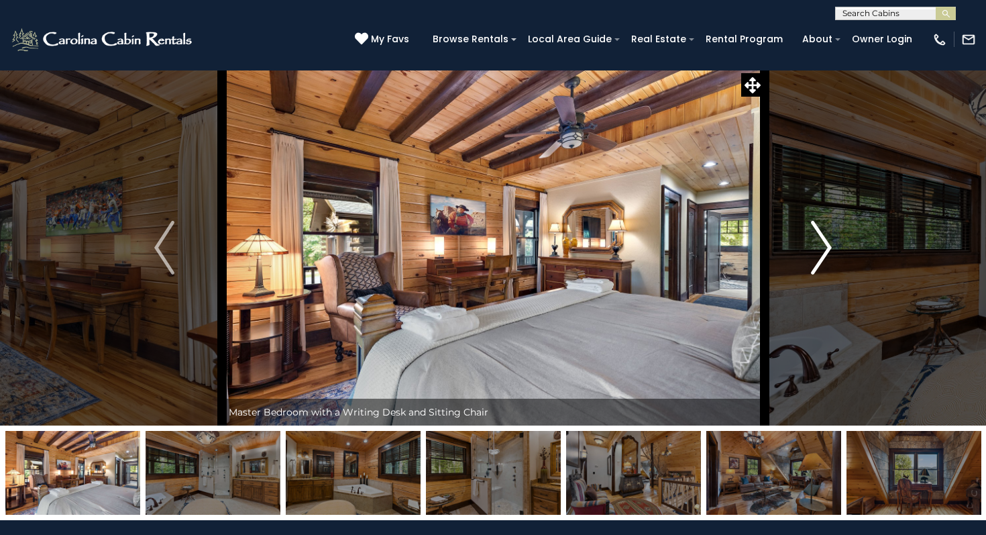
click at [837, 250] on button "Next" at bounding box center [821, 247] width 115 height 355
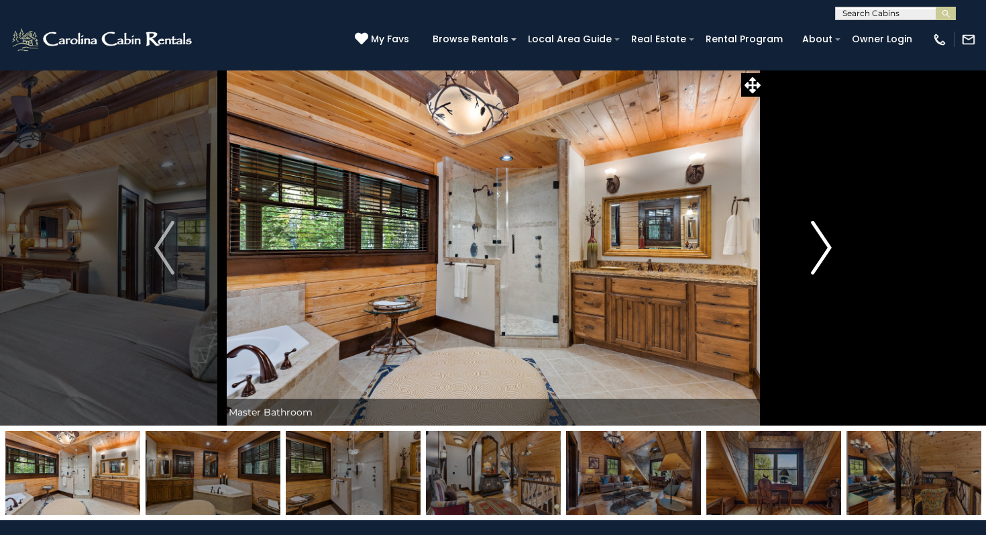
click at [837, 250] on button "Next" at bounding box center [821, 247] width 115 height 355
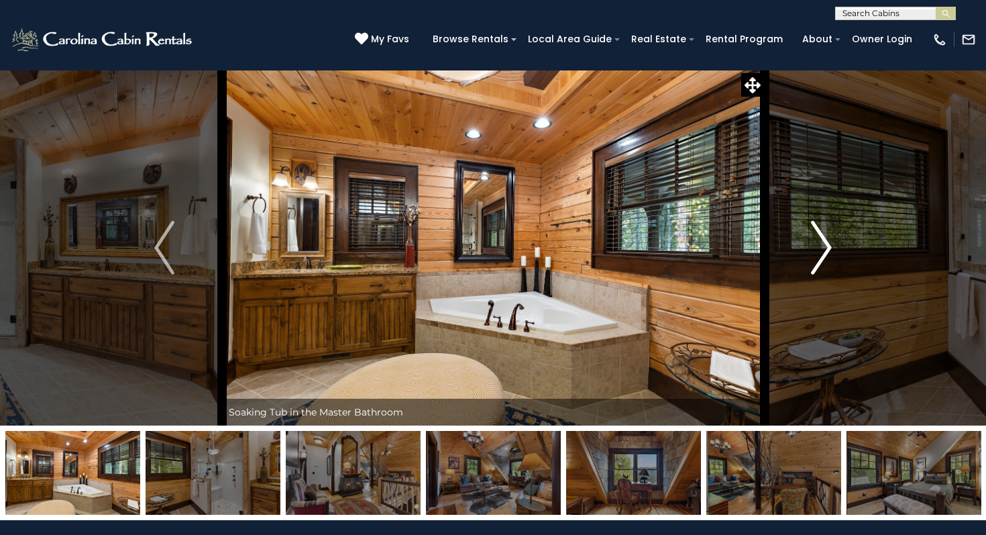
click at [828, 260] on img "Next" at bounding box center [822, 248] width 20 height 54
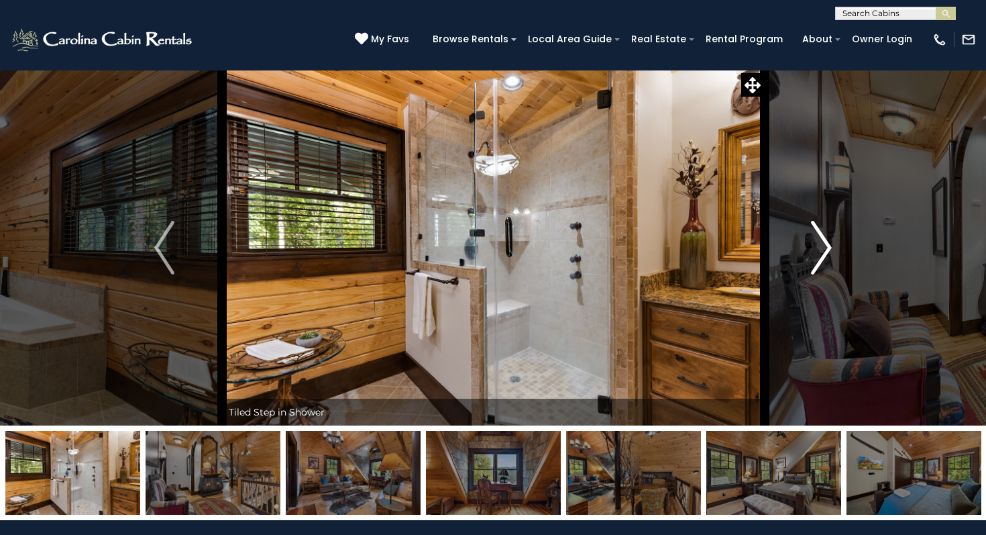
click at [828, 260] on img "Next" at bounding box center [822, 248] width 20 height 54
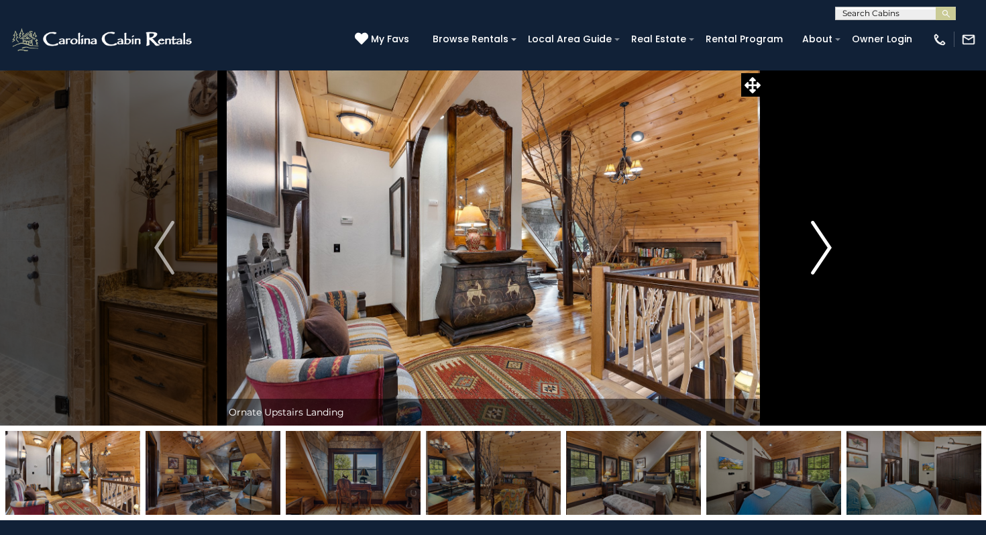
click at [822, 254] on img "Next" at bounding box center [822, 248] width 20 height 54
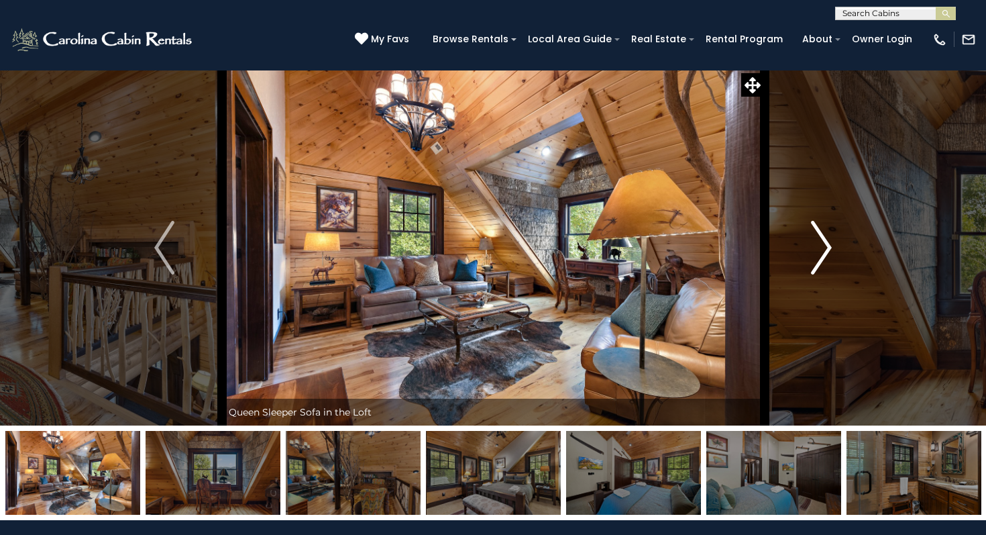
click at [822, 254] on img "Next" at bounding box center [822, 248] width 20 height 54
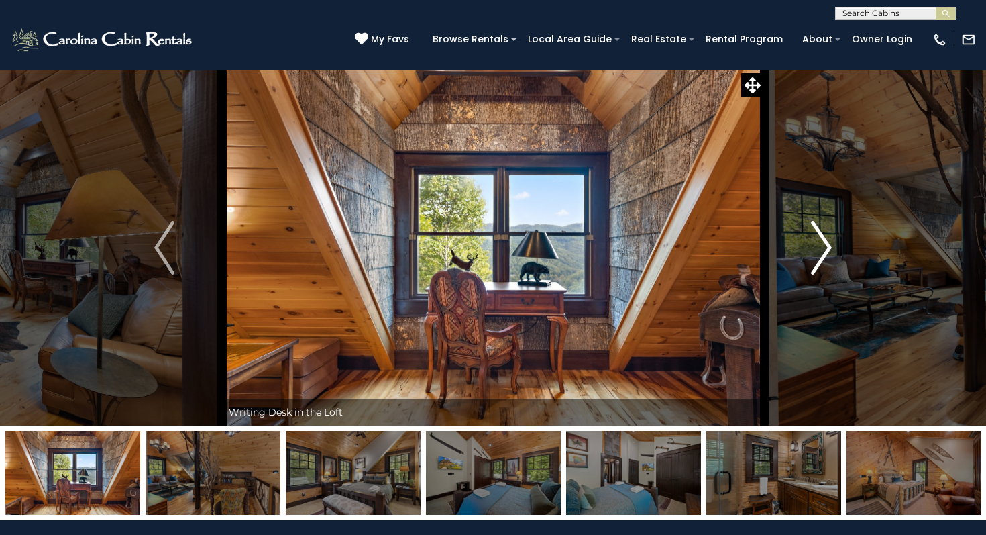
click at [822, 254] on img "Next" at bounding box center [822, 248] width 20 height 54
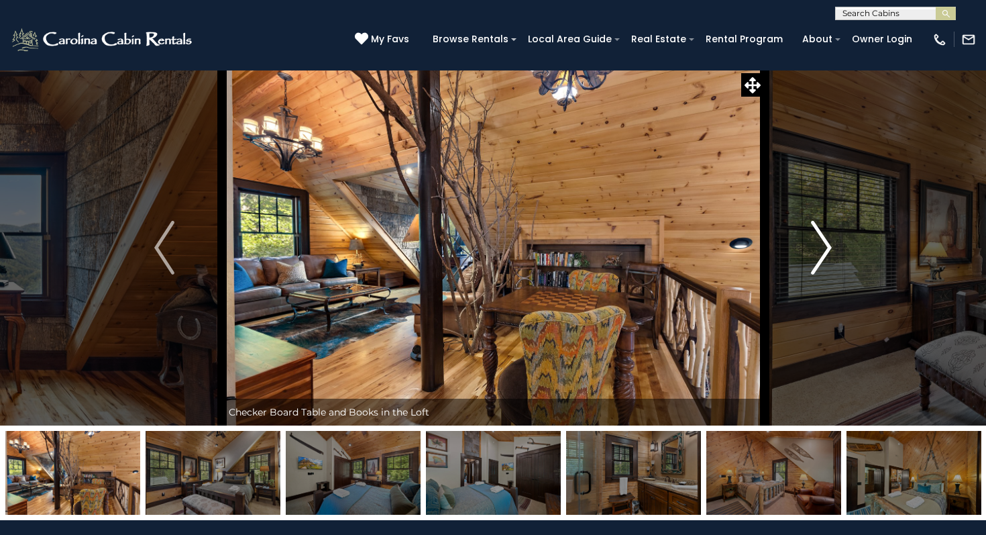
click at [822, 254] on img "Next" at bounding box center [822, 248] width 20 height 54
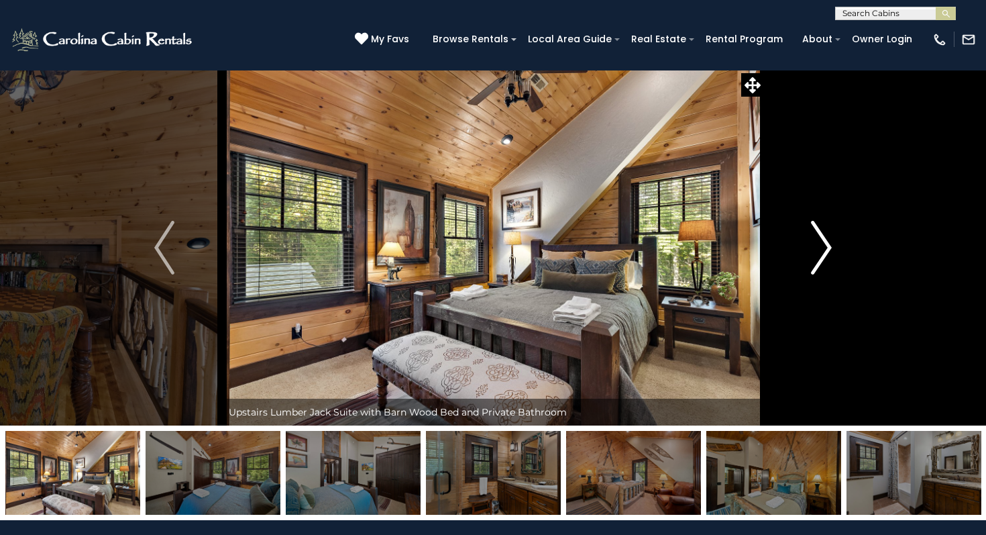
click at [820, 252] on img "Next" at bounding box center [822, 248] width 20 height 54
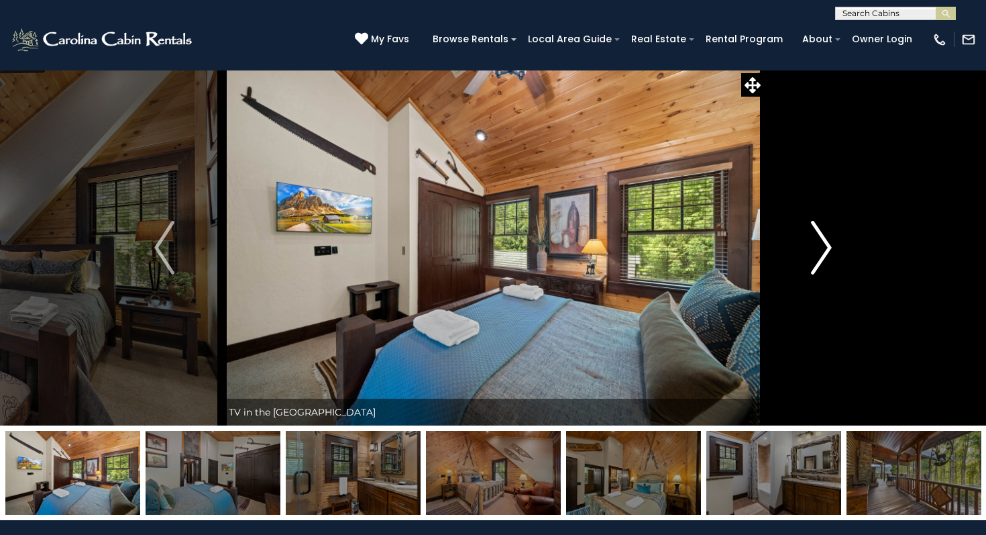
click at [820, 253] on img "Next" at bounding box center [822, 248] width 20 height 54
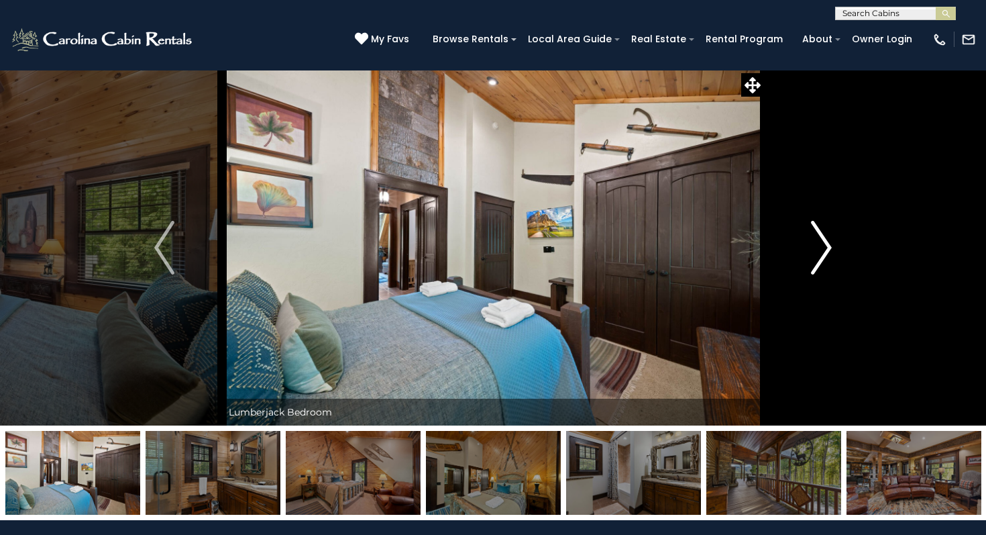
click at [820, 254] on img "Next" at bounding box center [822, 248] width 20 height 54
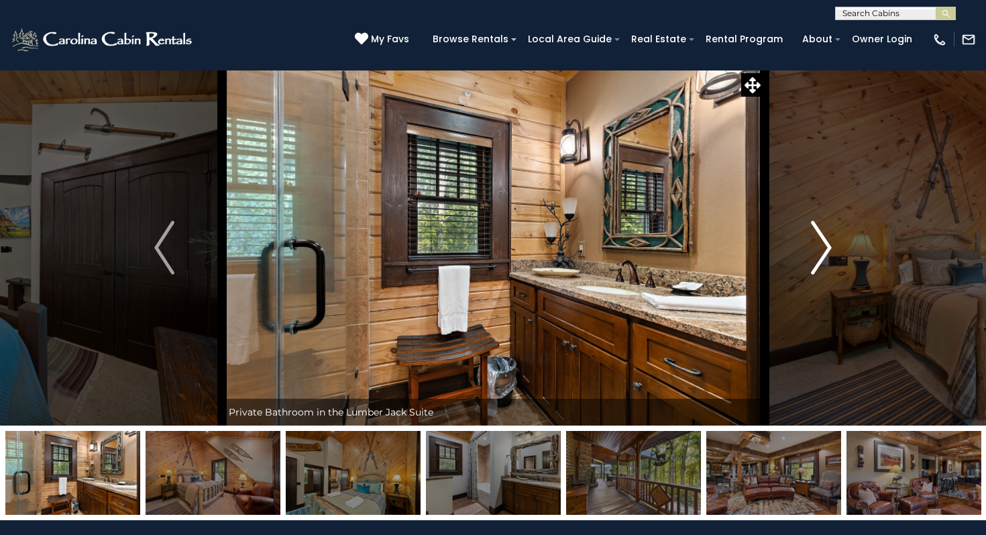
click at [819, 254] on img "Next" at bounding box center [822, 248] width 20 height 54
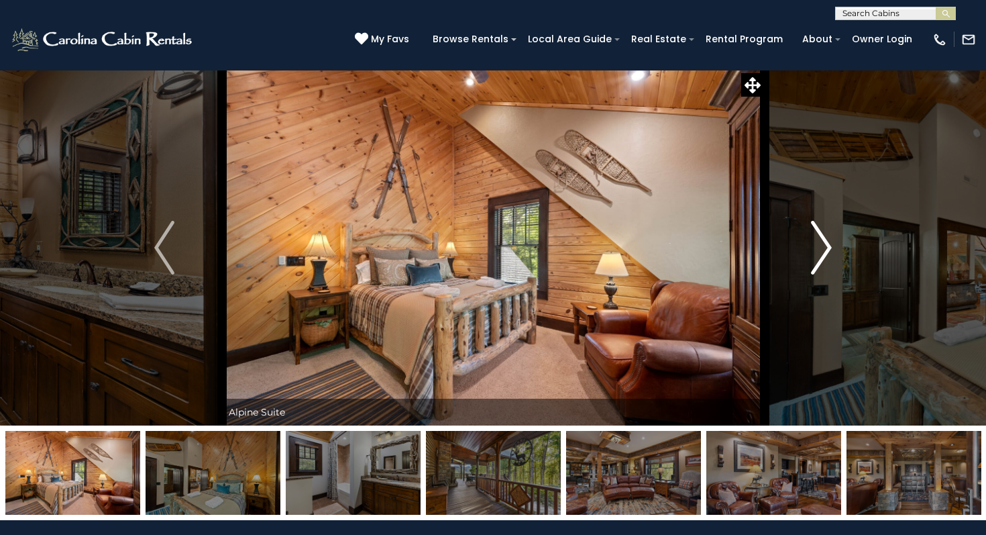
click at [828, 235] on img "Next" at bounding box center [822, 248] width 20 height 54
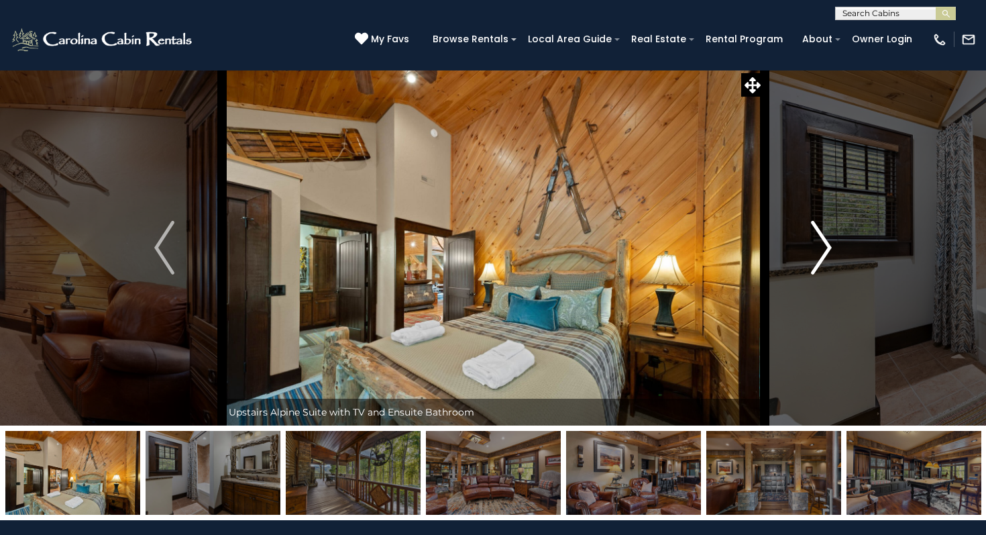
click at [828, 235] on img "Next" at bounding box center [822, 248] width 20 height 54
